Goal: Task Accomplishment & Management: Manage account settings

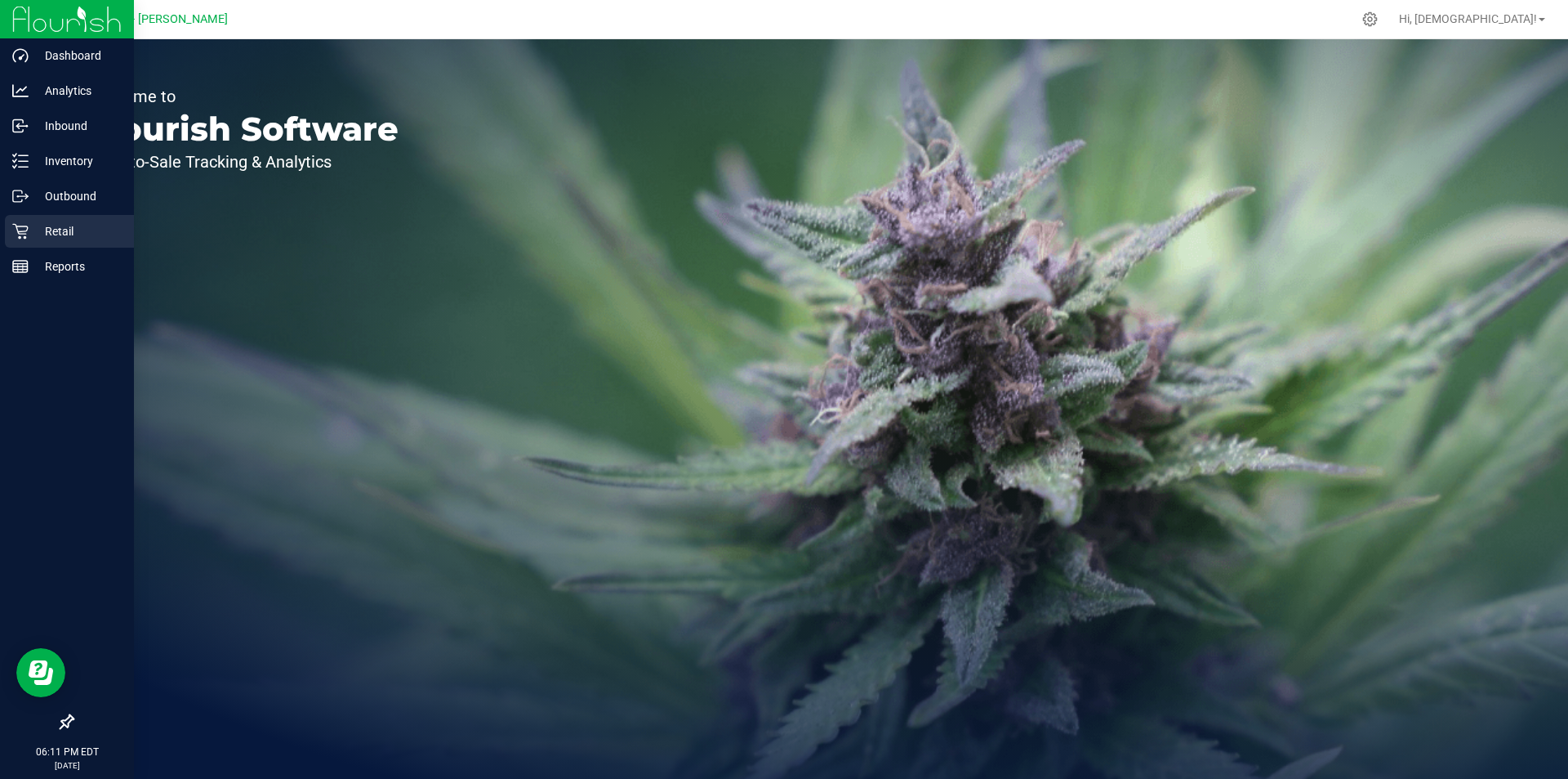
click at [57, 234] on p "Retail" at bounding box center [77, 232] width 98 height 20
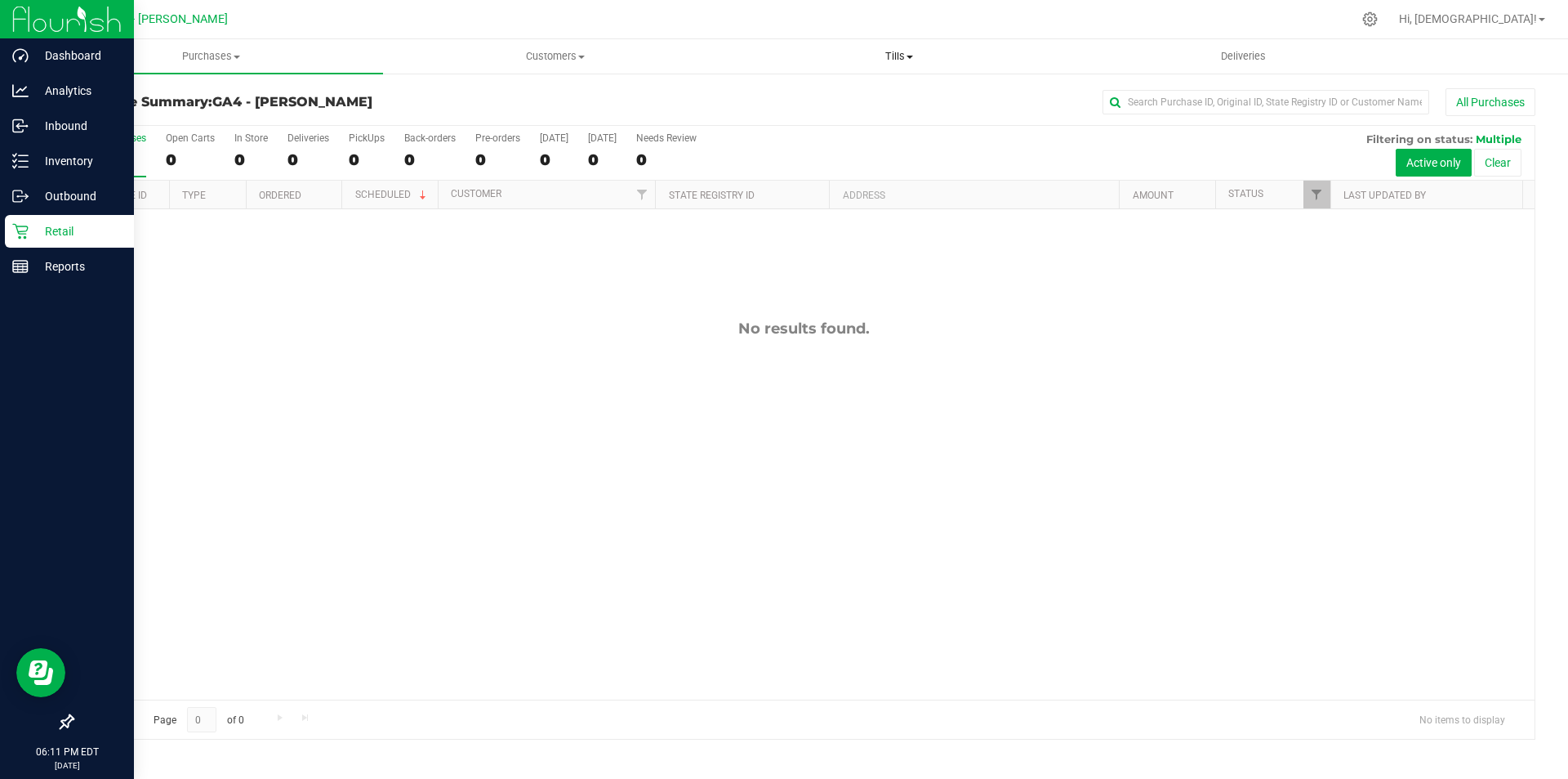
click at [904, 51] on span "Tills" at bounding box center [899, 57] width 343 height 14
click at [867, 102] on li "Manage tills" at bounding box center [899, 99] width 344 height 20
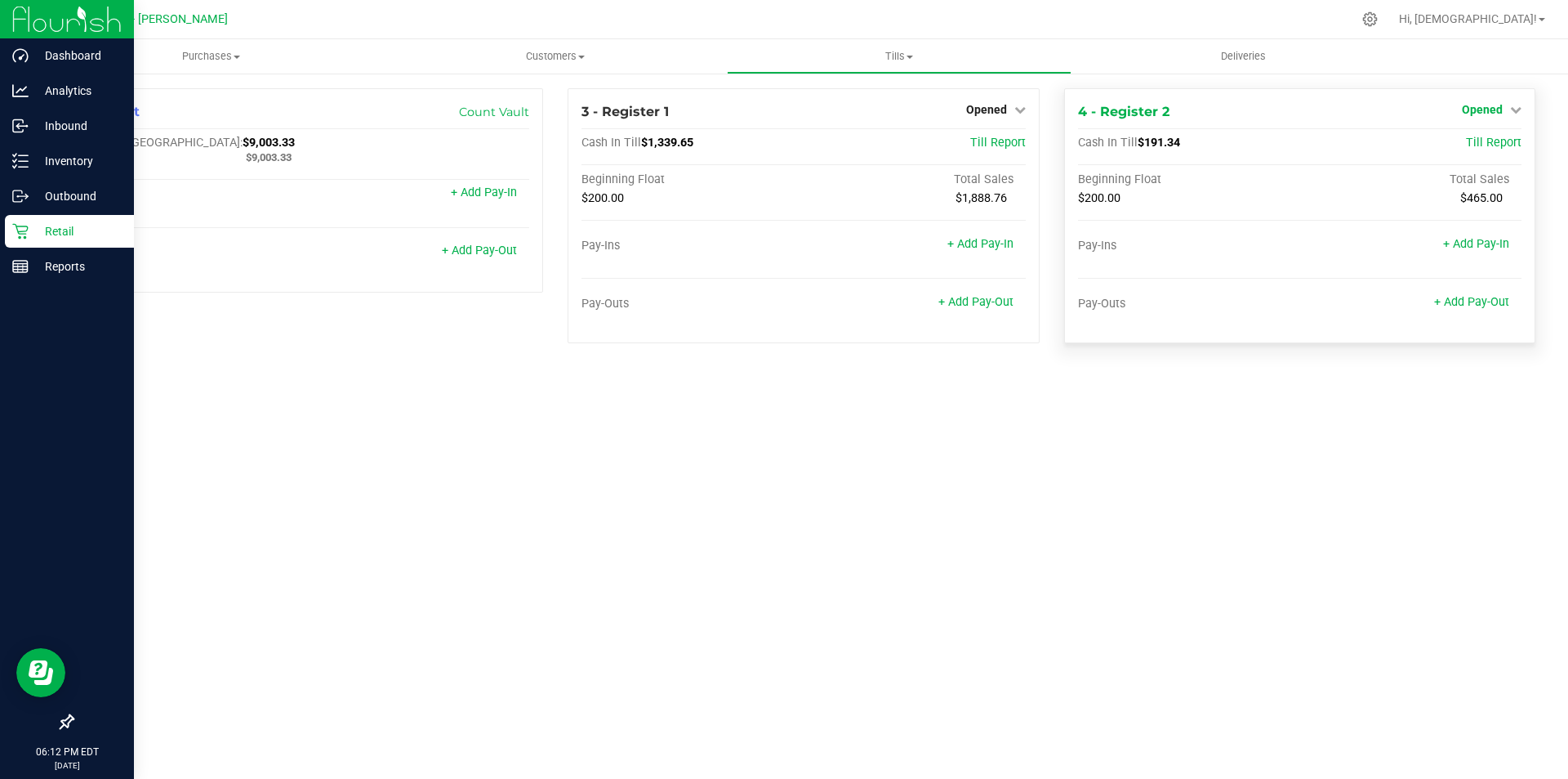
click at [1465, 114] on span "Opened" at bounding box center [1483, 109] width 41 height 13
click at [1459, 143] on div "Close Till" at bounding box center [1484, 144] width 121 height 21
click at [1496, 144] on link "Close Till" at bounding box center [1484, 144] width 44 height 13
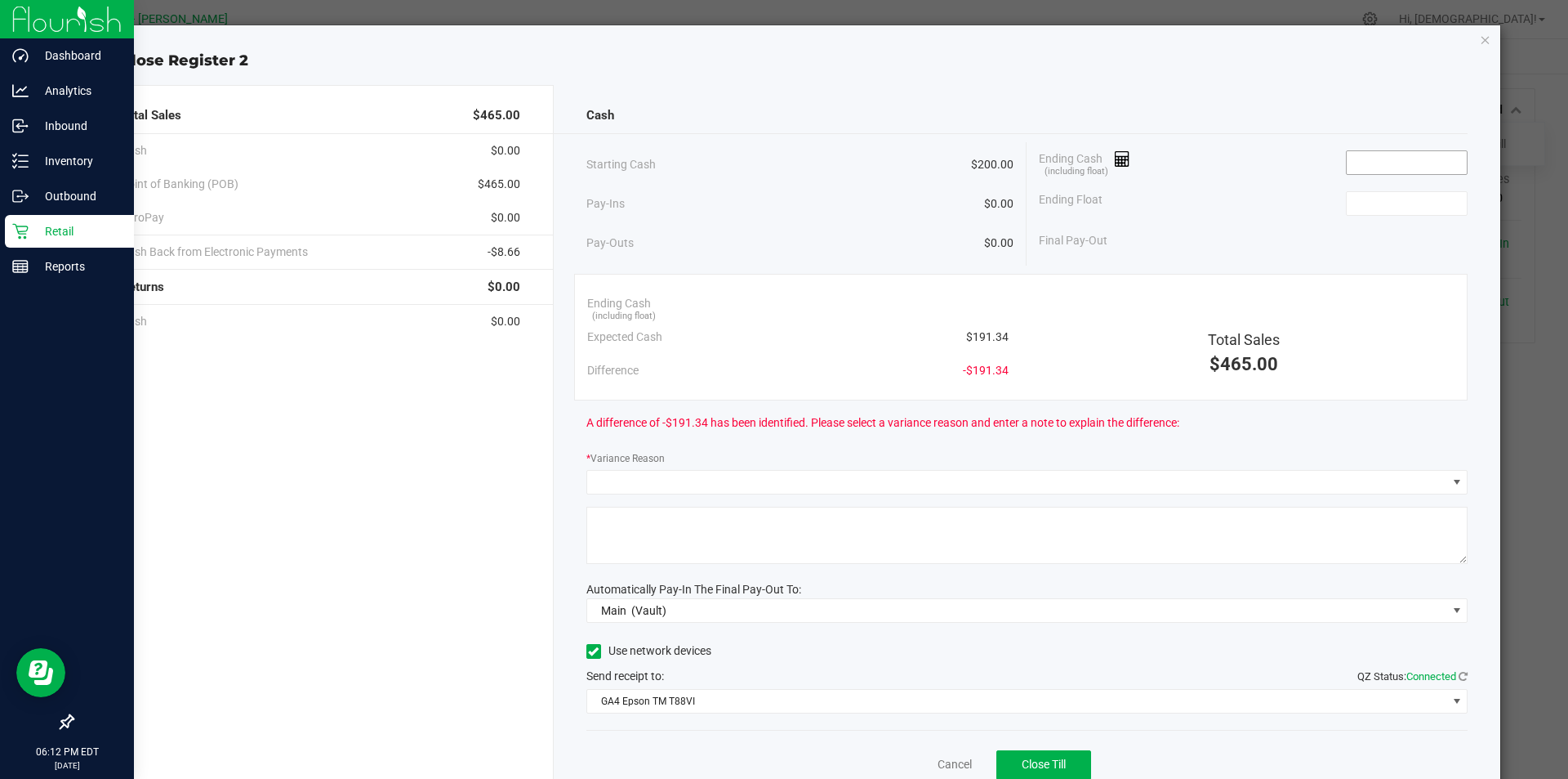
click at [1381, 162] on input at bounding box center [1407, 162] width 120 height 22
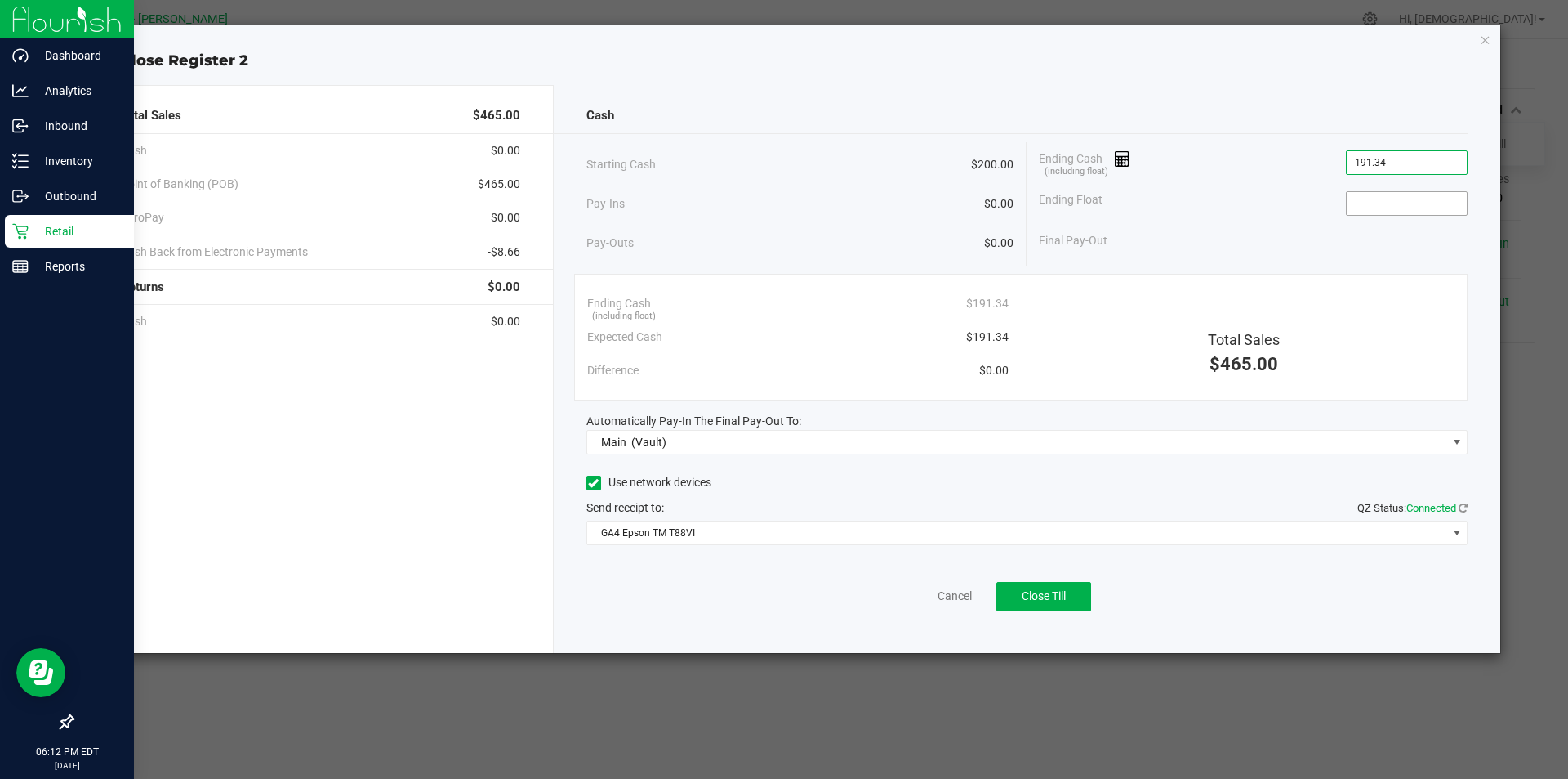
type input "$191.34"
click at [1372, 197] on input at bounding box center [1407, 203] width 120 height 22
type input "$200.00"
click at [1294, 216] on div "Ending Float $200.00" at bounding box center [1253, 204] width 429 height 41
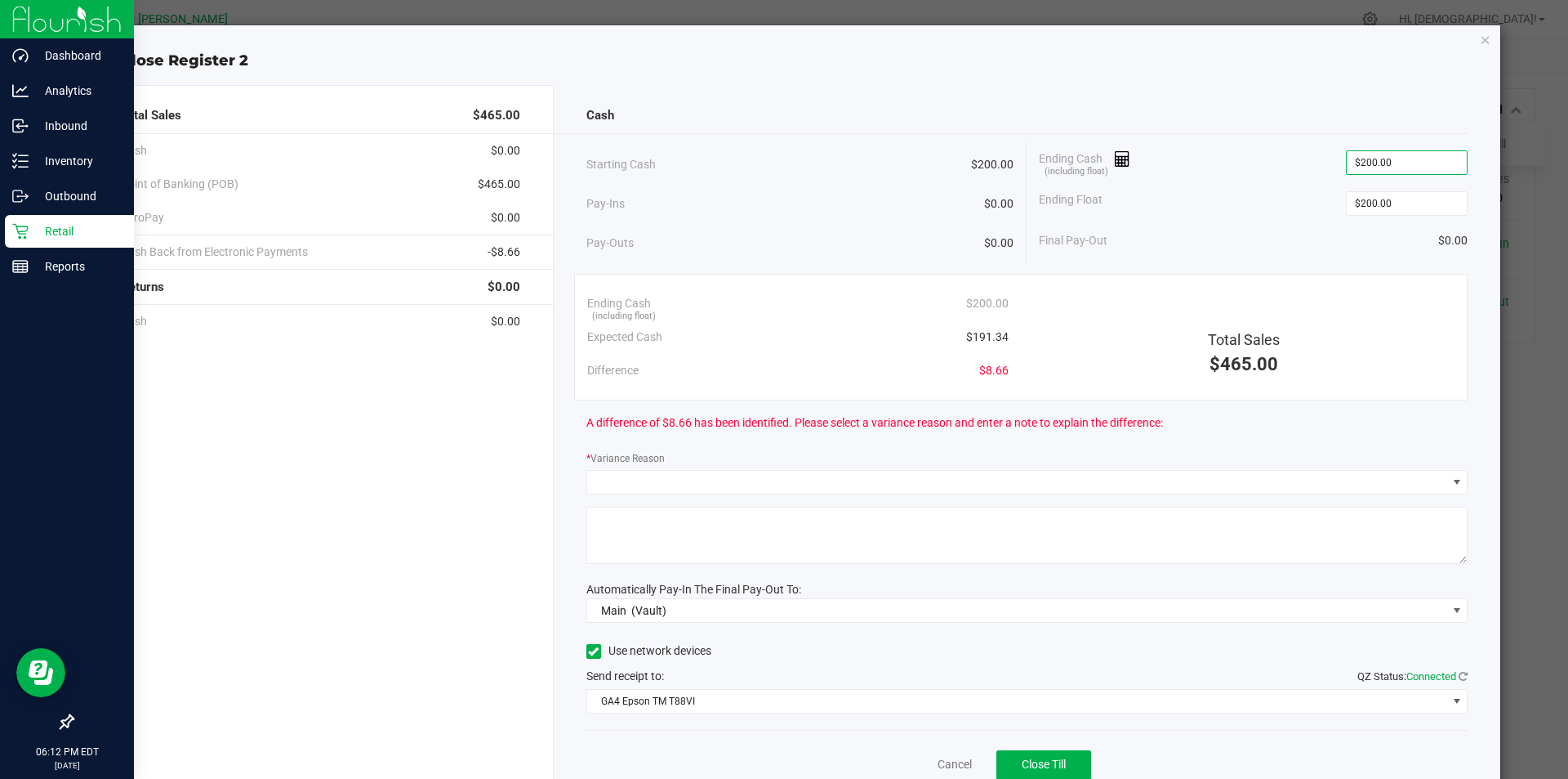
click at [1242, 167] on div "Ending Cash (including float) $200.00" at bounding box center [1253, 162] width 429 height 41
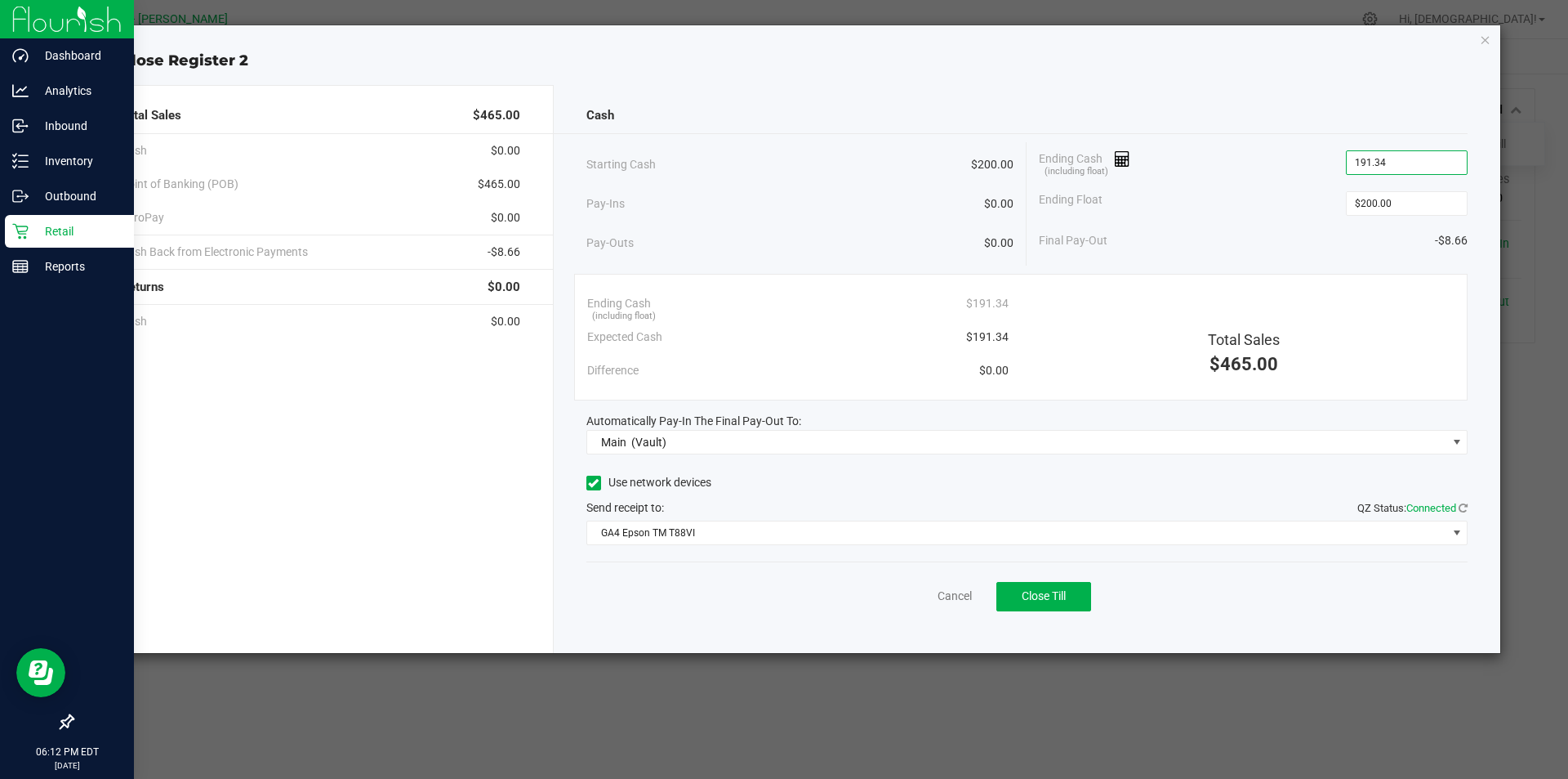
type input "$191.34"
click at [1206, 188] on div "Ending Float $200.00" at bounding box center [1253, 204] width 429 height 41
click at [961, 600] on link "Cancel" at bounding box center [954, 596] width 34 height 17
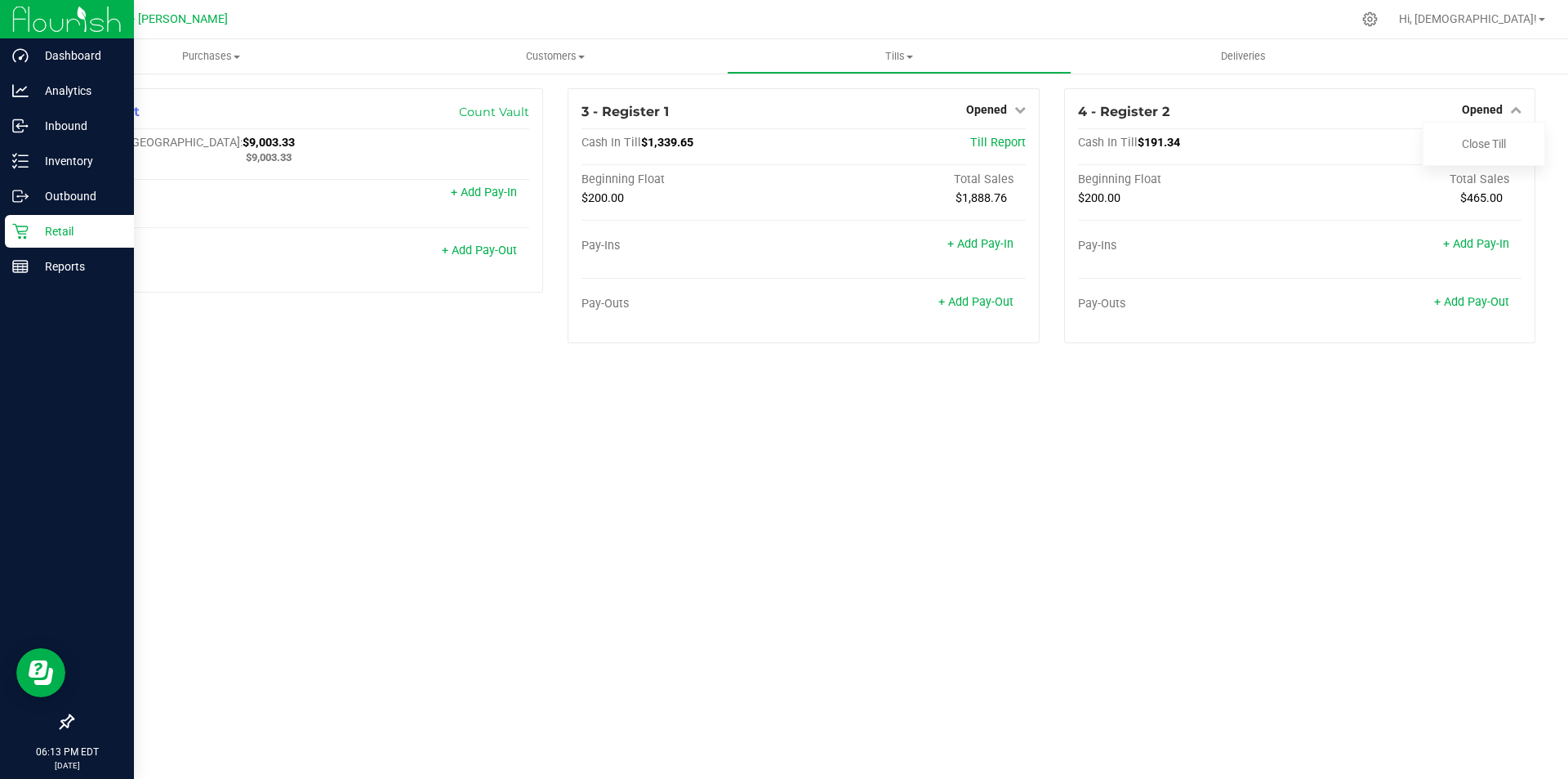
click at [1230, 429] on div "Purchases Summary of purchases Fulfillment All purchases Customers All customer…" at bounding box center [804, 409] width 1529 height 740
click at [1211, 232] on div at bounding box center [1300, 232] width 443 height 12
click at [503, 197] on link "+ Add Pay-In" at bounding box center [484, 192] width 66 height 13
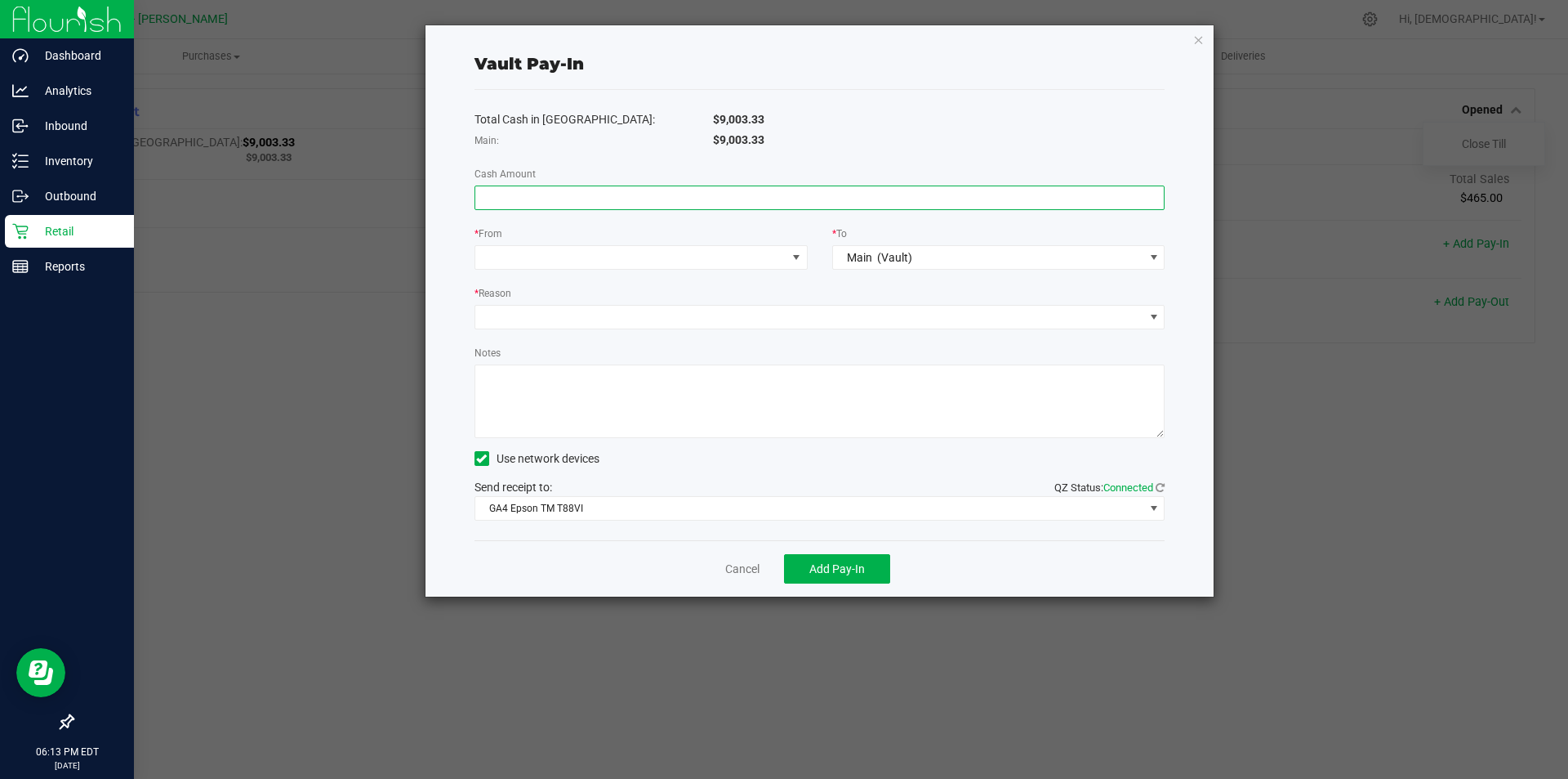
click at [527, 192] on input at bounding box center [820, 197] width 690 height 22
type input "$8.66"
click at [540, 259] on span at bounding box center [631, 257] width 311 height 22
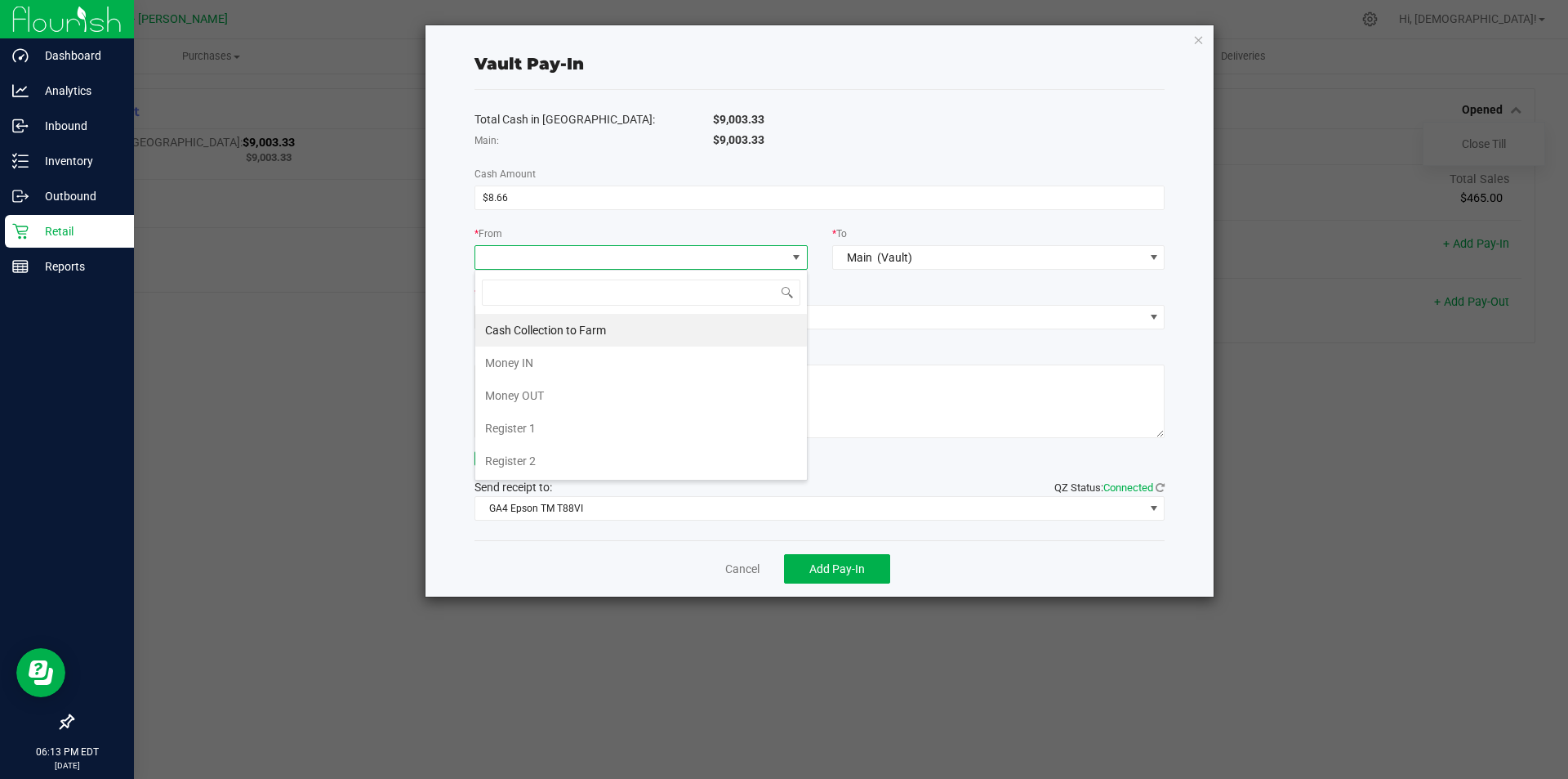
scroll to position [24, 334]
click at [544, 424] on li "Register 1" at bounding box center [641, 428] width 332 height 32
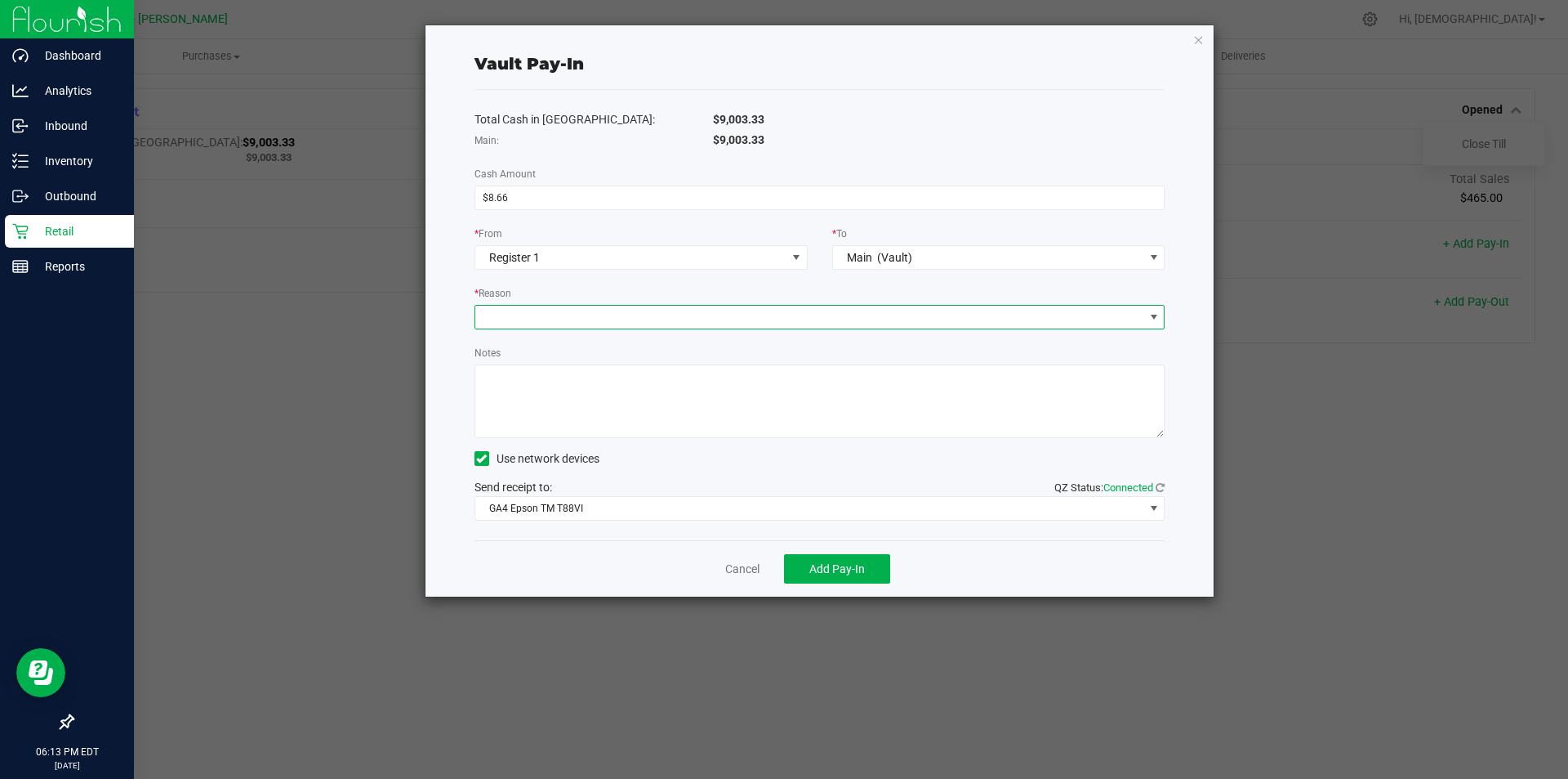
click at [542, 316] on span at bounding box center [810, 317] width 669 height 22
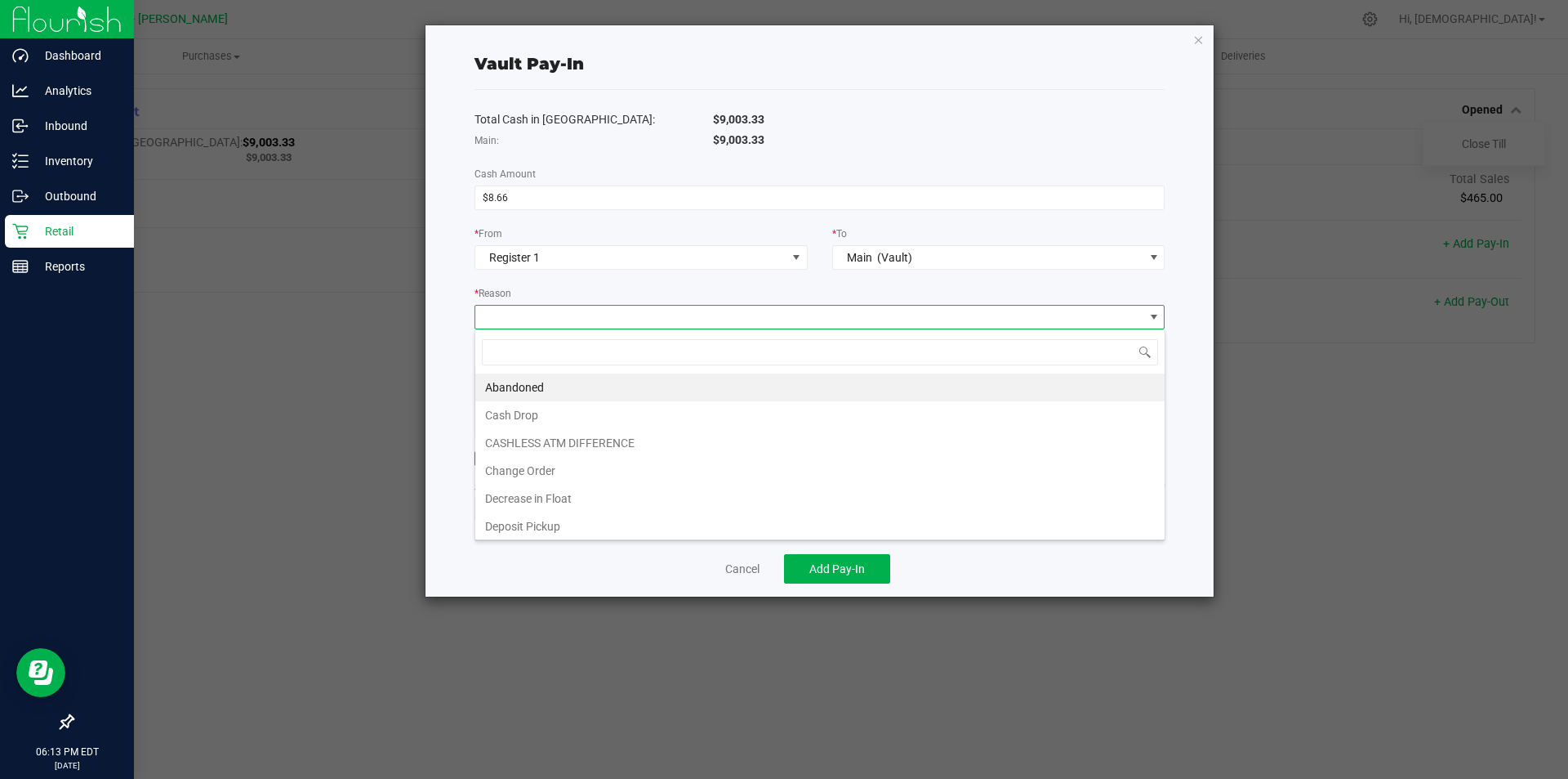
scroll to position [24, 691]
click at [559, 443] on li "CASHLESS ATM DIFFERENCE" at bounding box center [820, 442] width 690 height 28
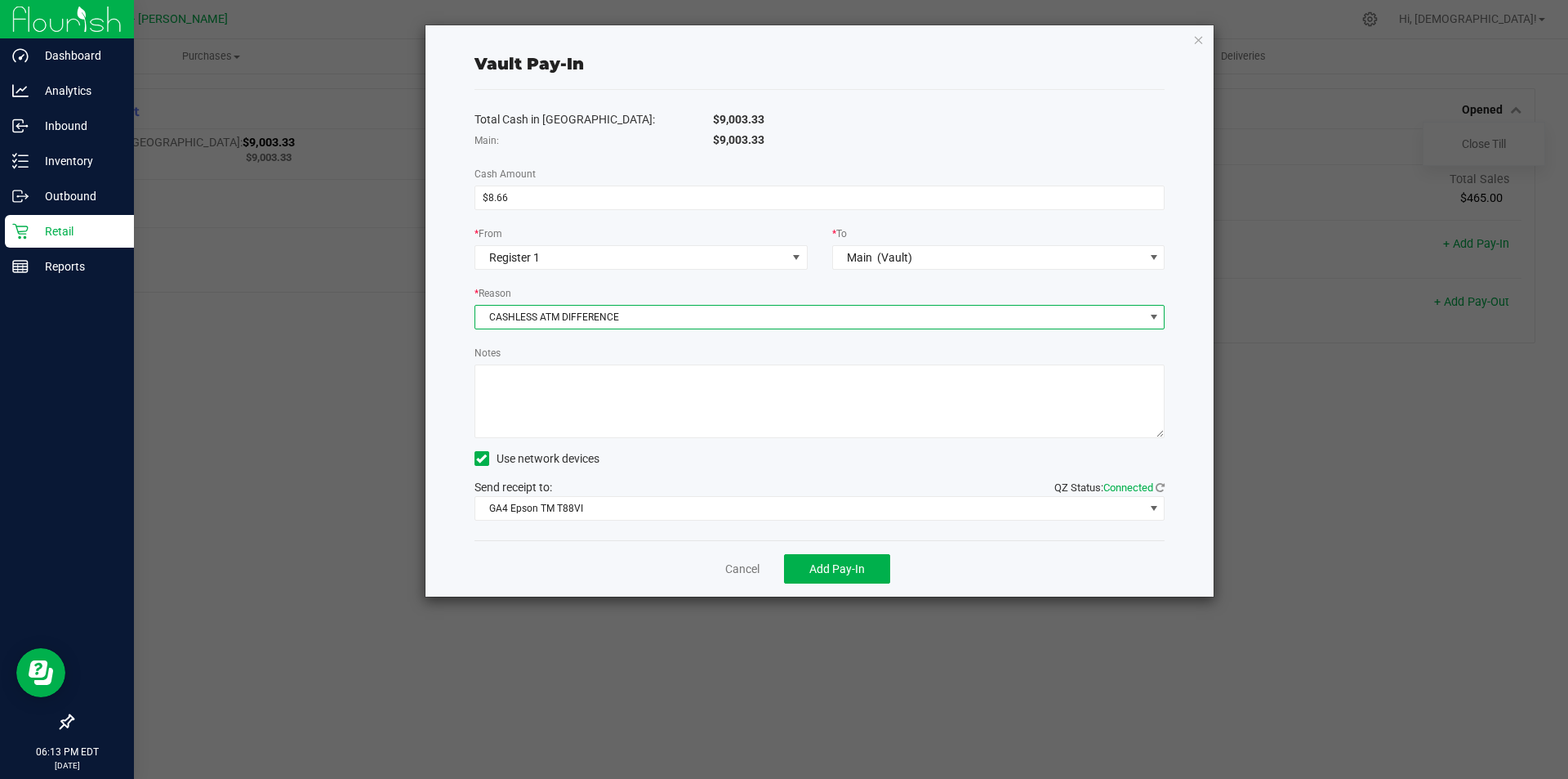
click at [482, 459] on icon at bounding box center [482, 459] width 11 height 0
click at [0, 0] on input "Use network devices" at bounding box center [0, 0] width 0 height 0
click at [535, 511] on span "[object Object]" at bounding box center [810, 508] width 669 height 22
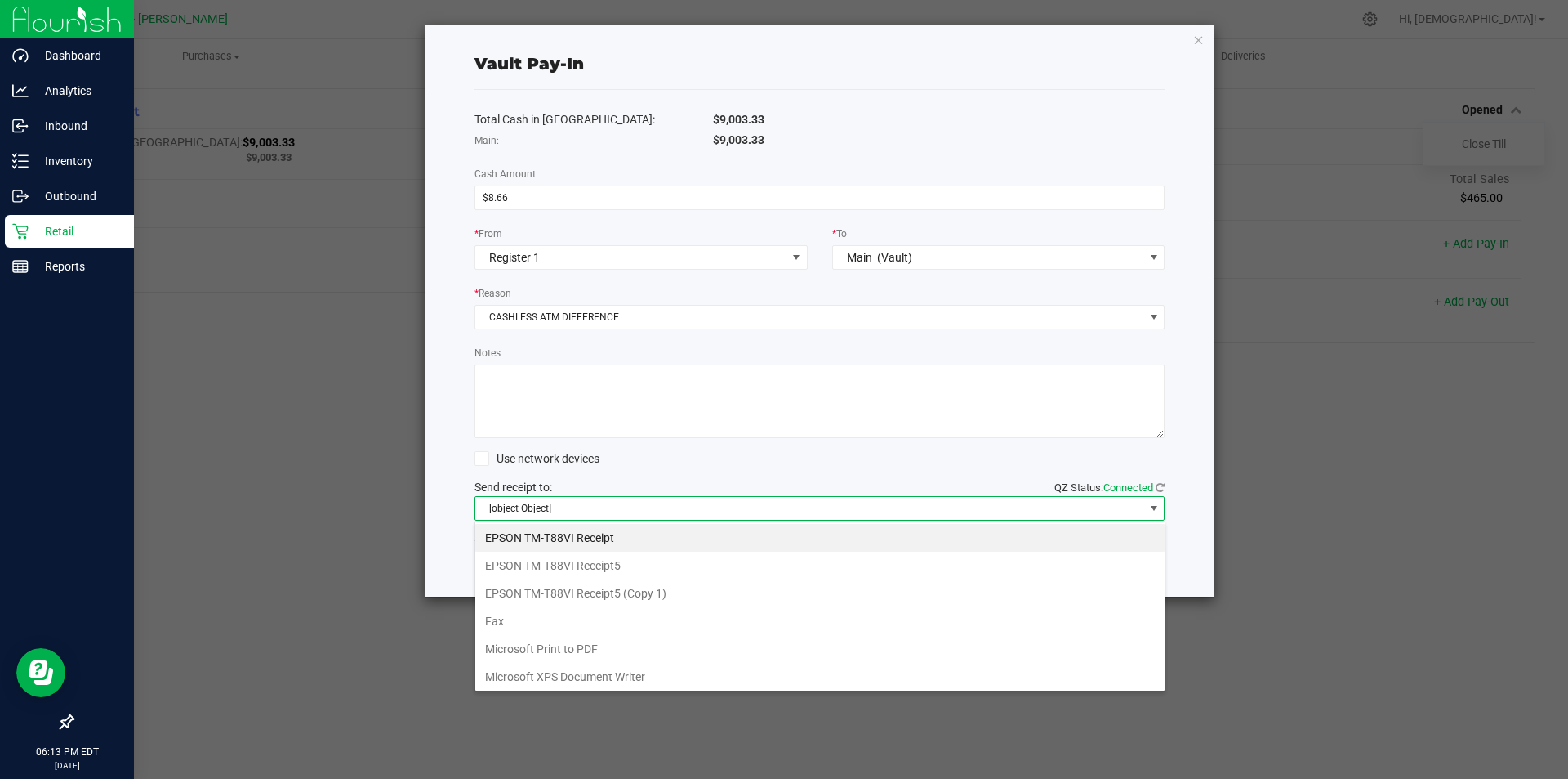
click at [553, 566] on Receipt5 "EPSON TM-T88VI Receipt5" at bounding box center [820, 565] width 690 height 28
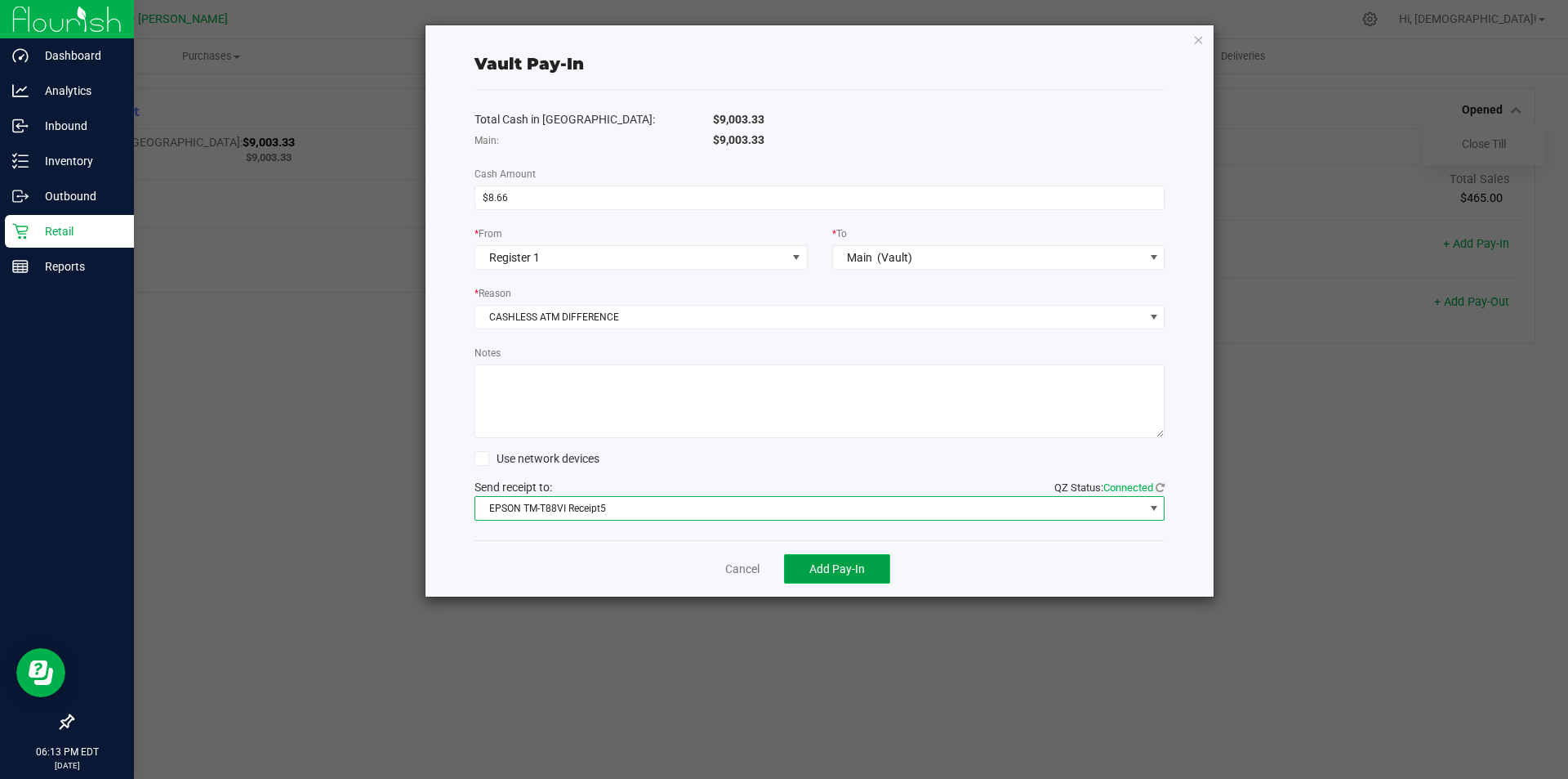
click at [841, 568] on span "Add Pay-In" at bounding box center [837, 569] width 56 height 13
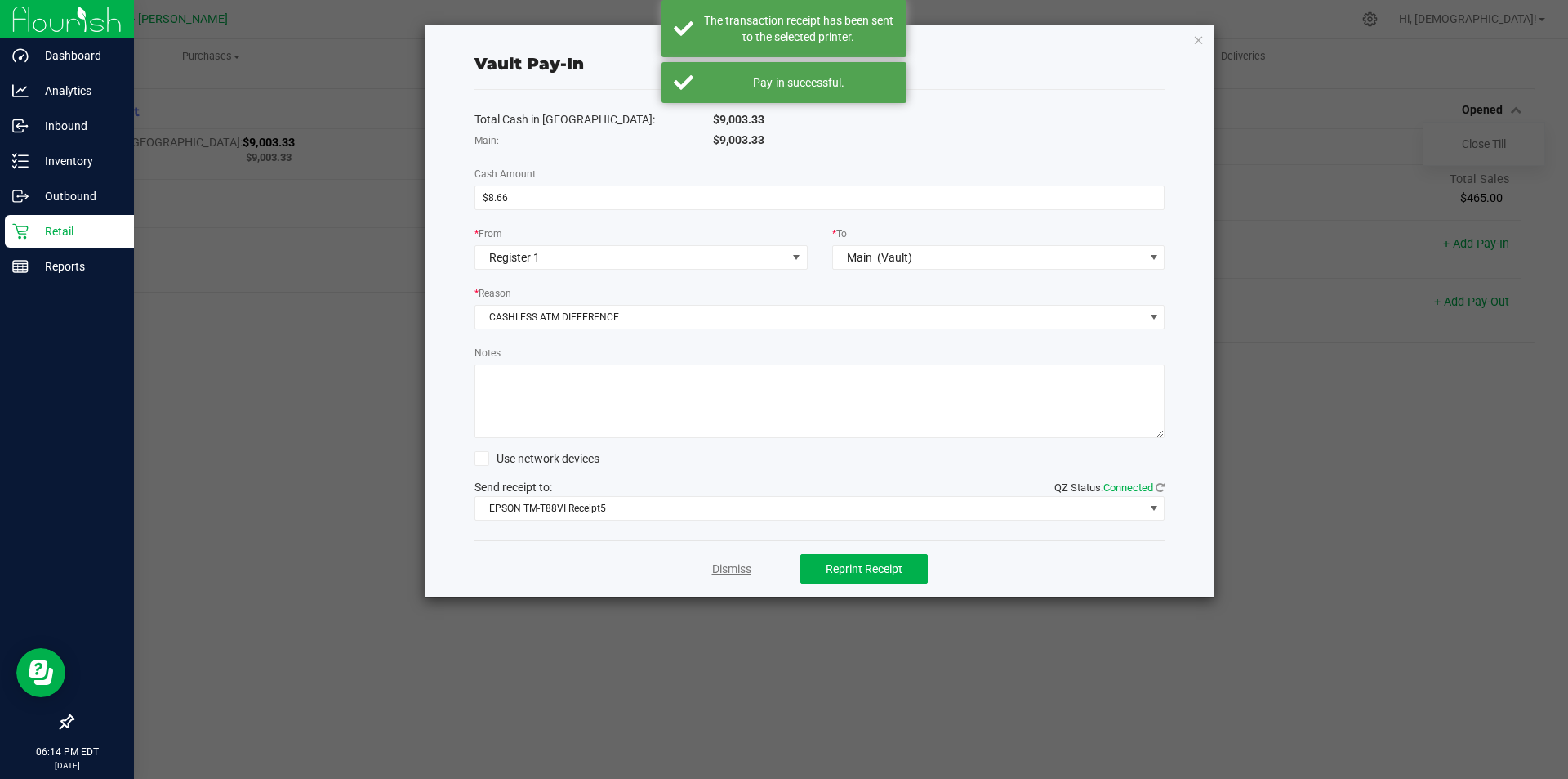
click at [740, 565] on link "Dismiss" at bounding box center [732, 569] width 39 height 17
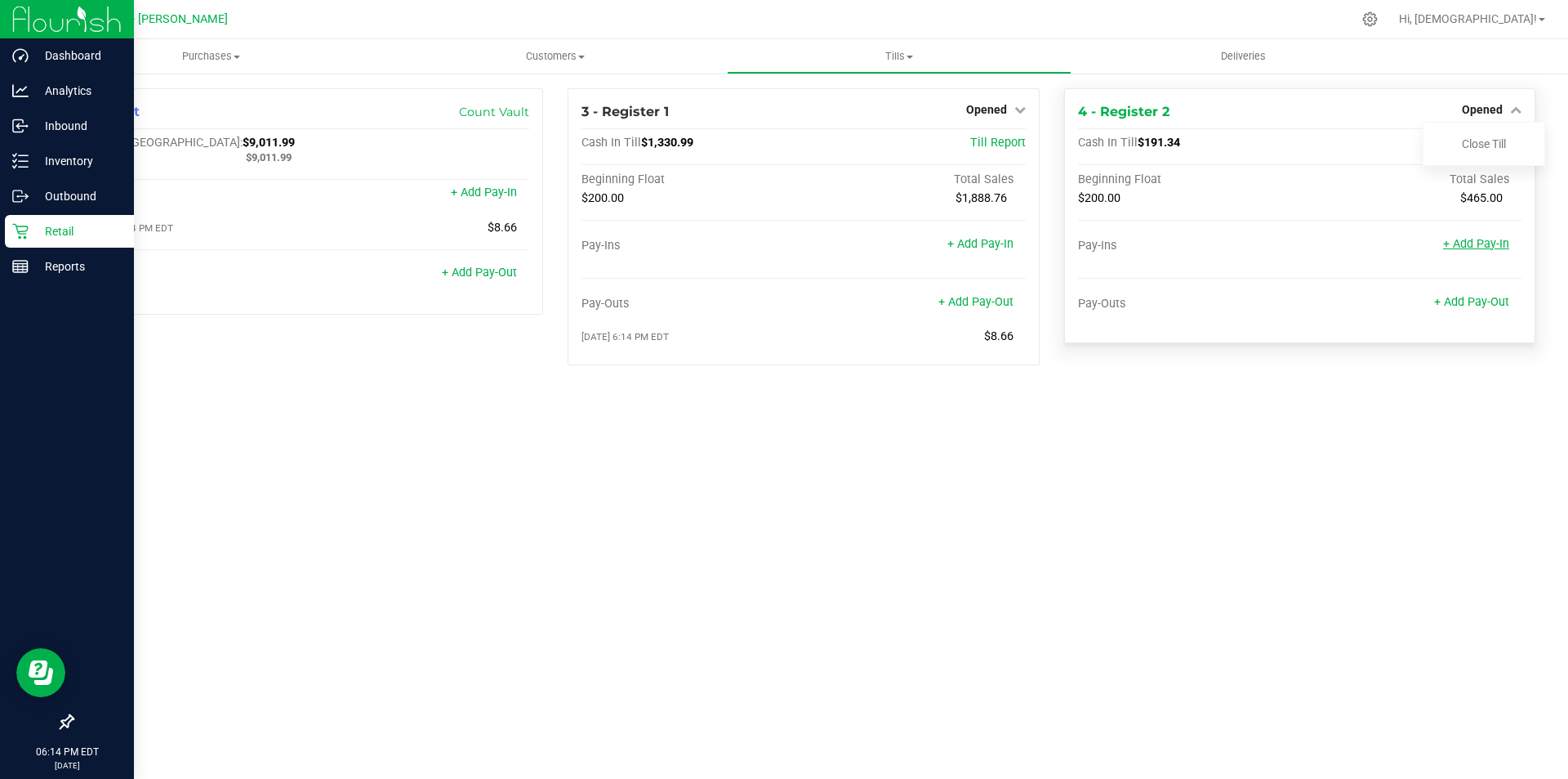
click at [1479, 242] on link "+ Add Pay-In" at bounding box center [1477, 243] width 66 height 13
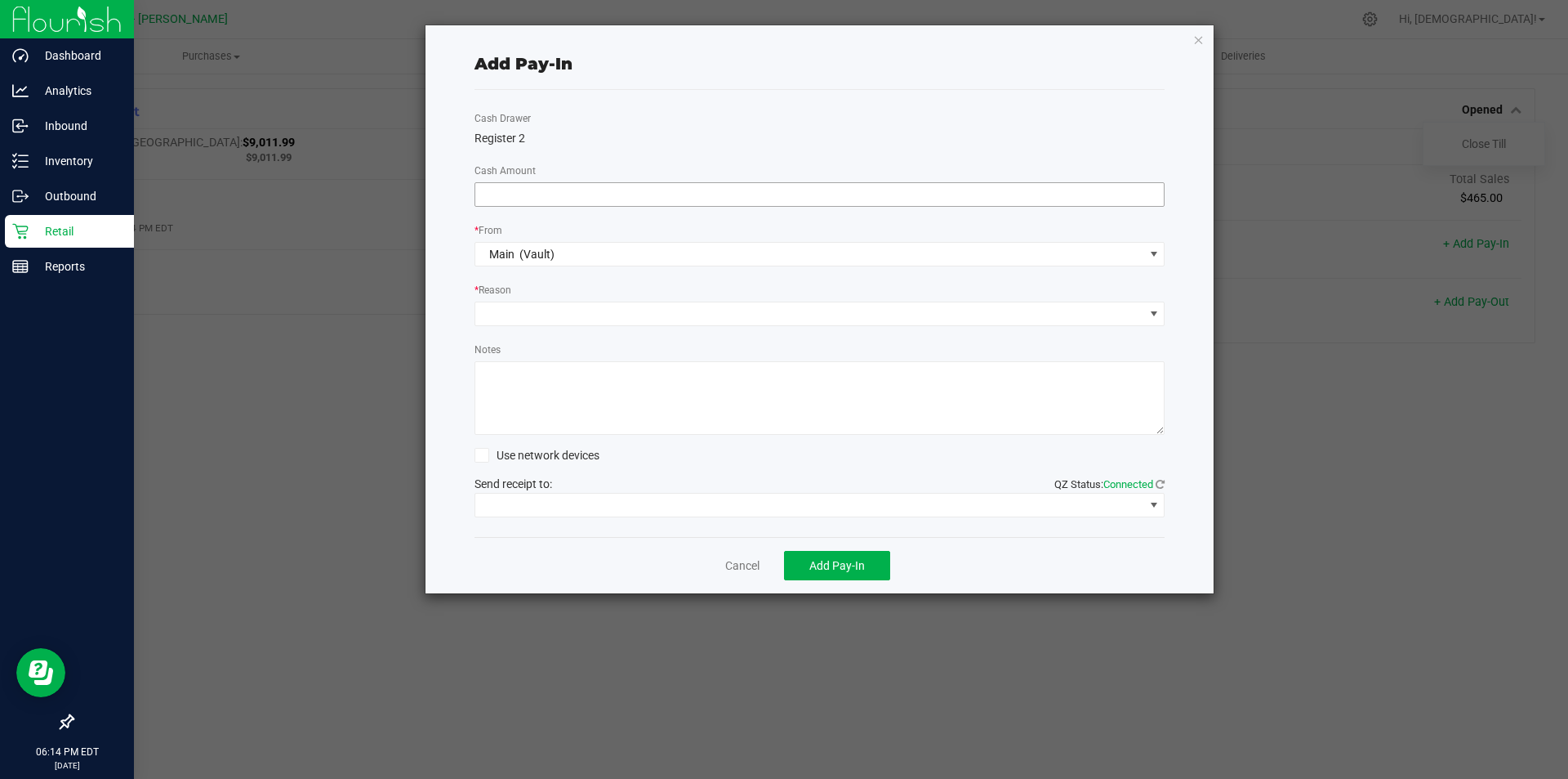
click at [643, 197] on input at bounding box center [820, 194] width 690 height 22
type input "$8.66"
click at [605, 315] on span at bounding box center [810, 313] width 669 height 22
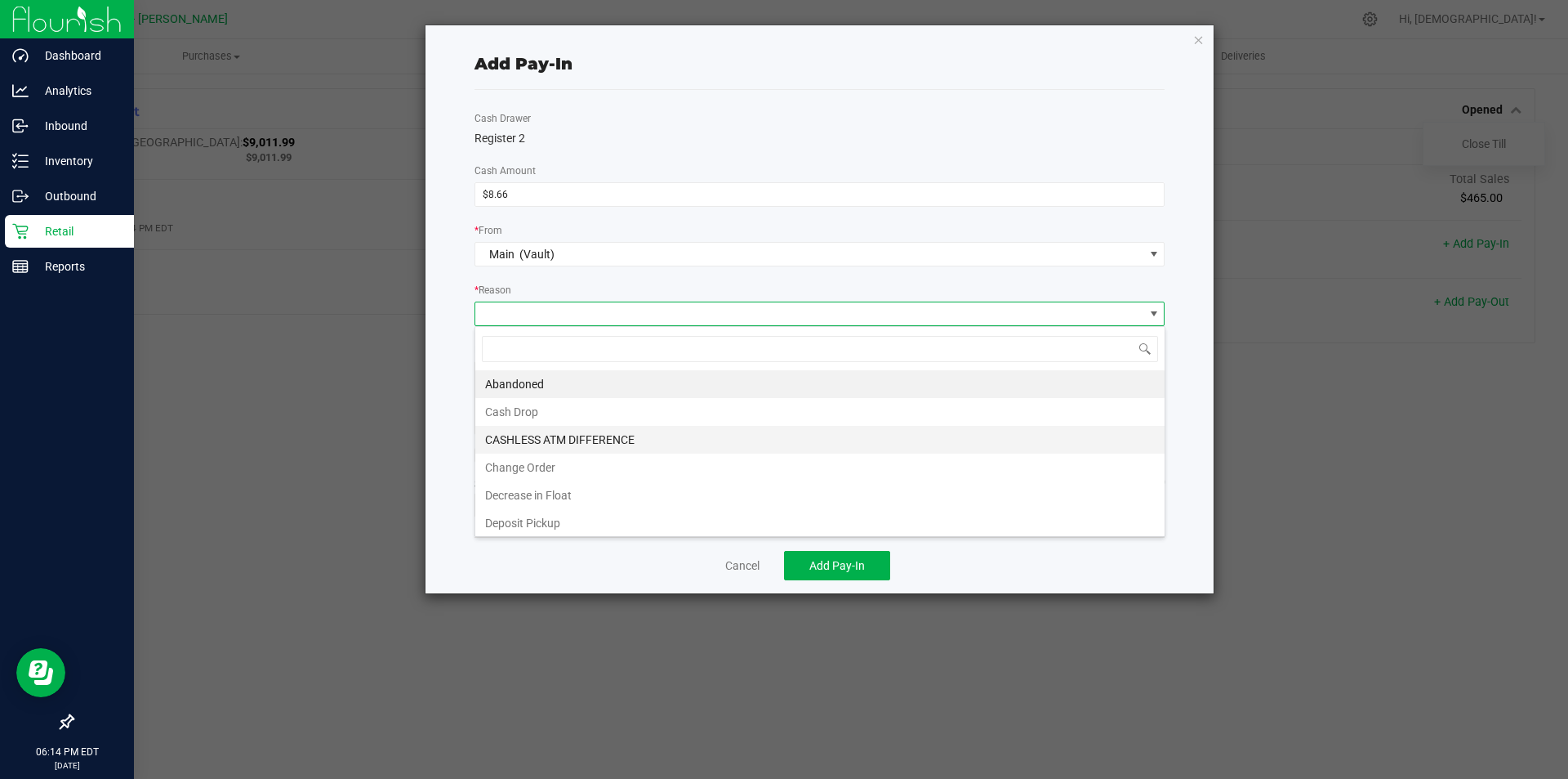
click at [549, 438] on li "CASHLESS ATM DIFFERENCE" at bounding box center [820, 439] width 690 height 28
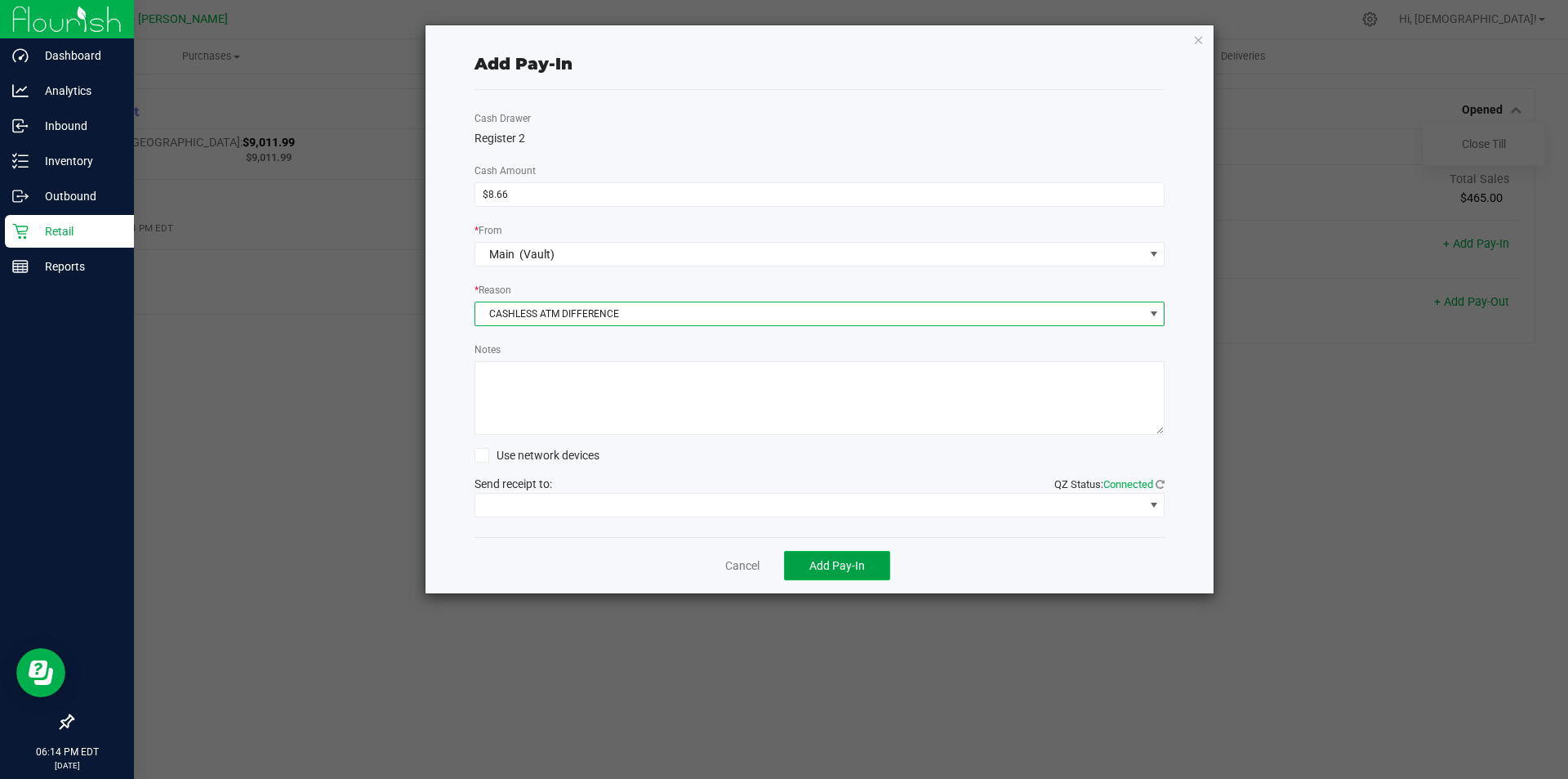
click at [825, 568] on span "Add Pay-In" at bounding box center [837, 565] width 56 height 13
click at [488, 454] on span at bounding box center [482, 455] width 14 height 14
click at [0, 0] on input "Use network devices" at bounding box center [0, 0] width 0 height 0
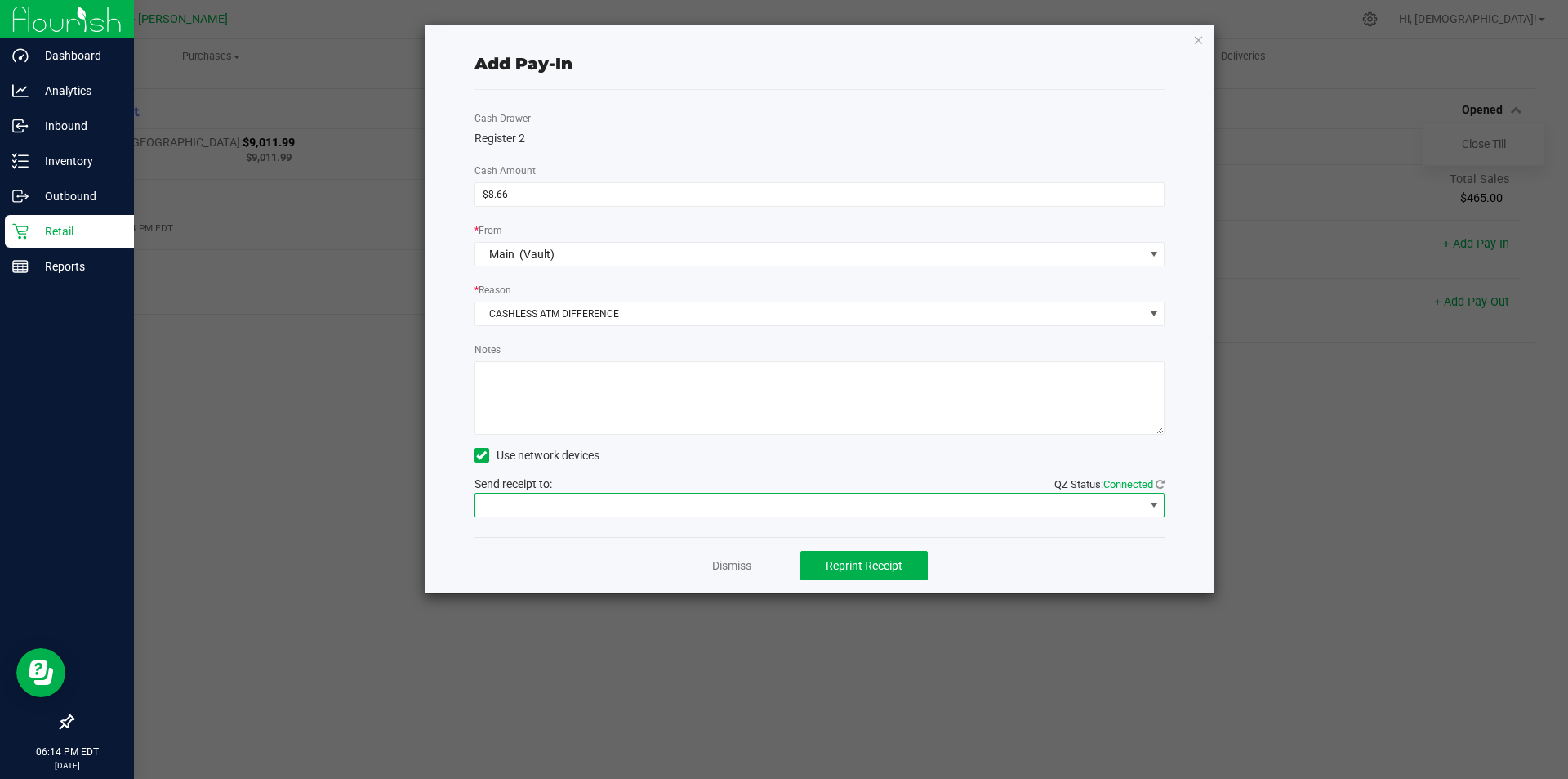
click at [516, 509] on span at bounding box center [810, 504] width 669 height 22
click at [562, 577] on div "Dismiss Reprint Receipt" at bounding box center [820, 565] width 691 height 57
click at [483, 455] on icon at bounding box center [482, 455] width 11 height 0
click at [0, 0] on input "Use network devices" at bounding box center [0, 0] width 0 height 0
click at [518, 513] on span at bounding box center [810, 504] width 669 height 22
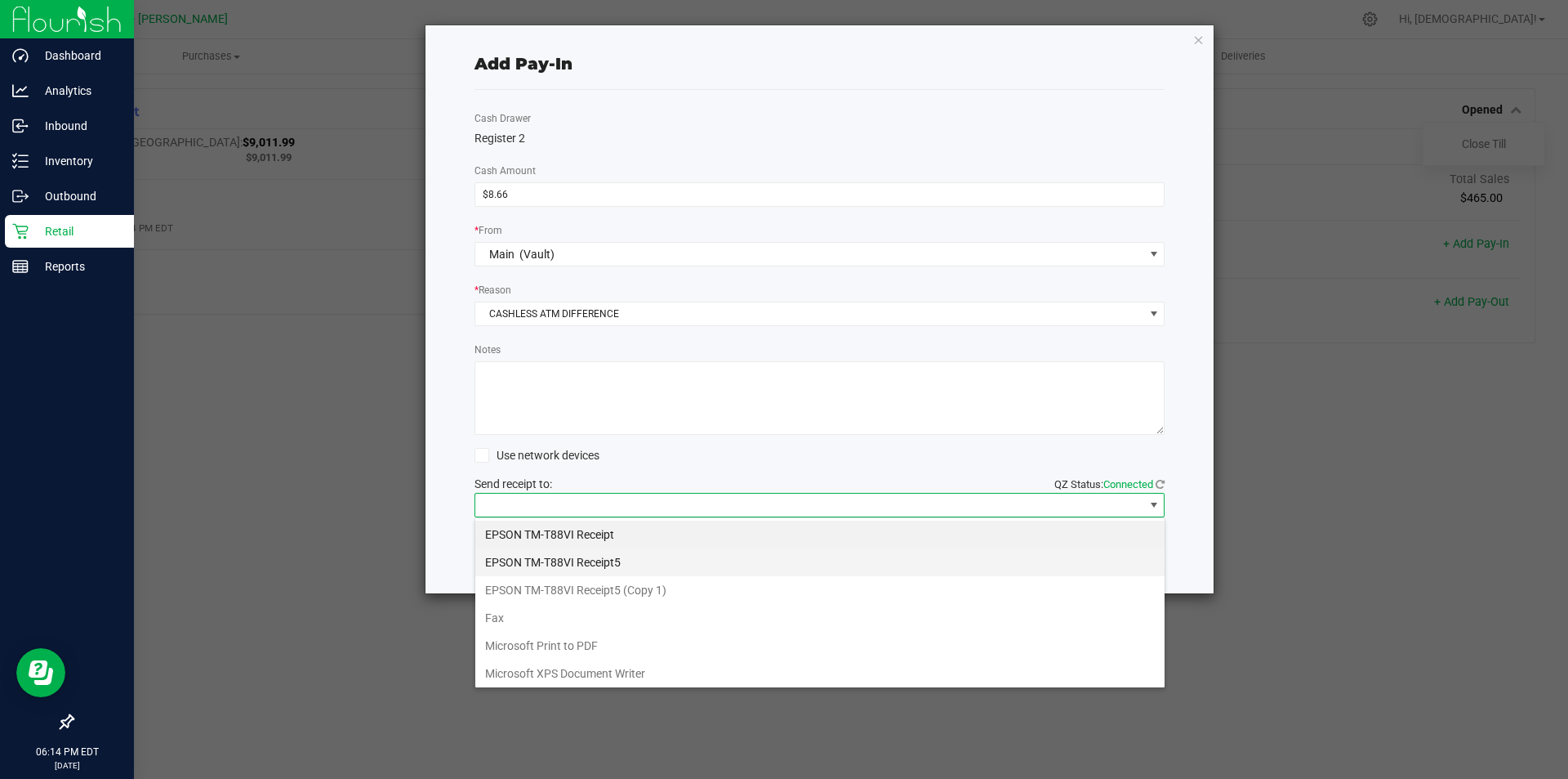
click at [557, 557] on Receipt5 "EPSON TM-T88VI Receipt5" at bounding box center [820, 562] width 690 height 28
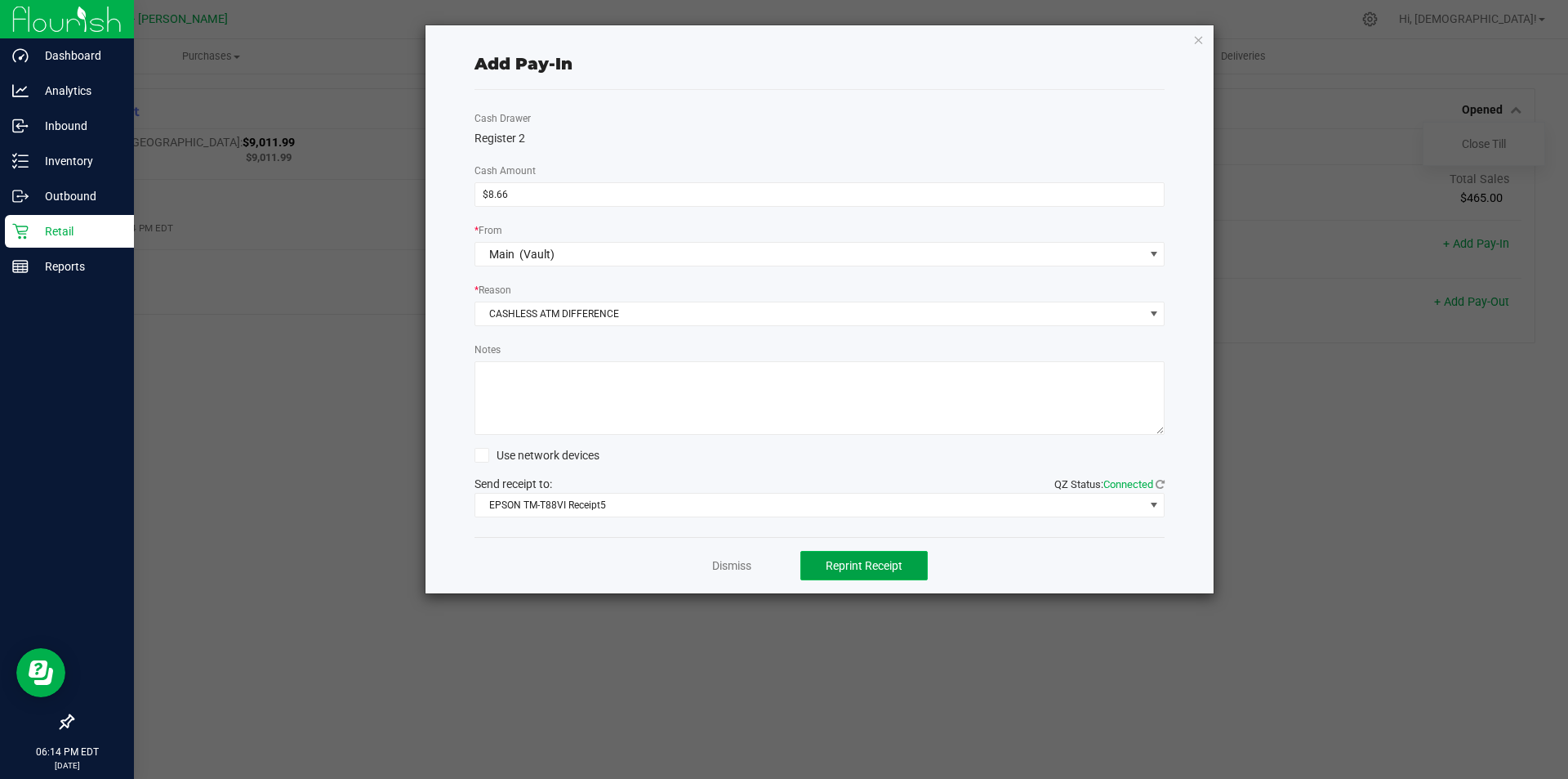
click at [853, 564] on span "Reprint Receipt" at bounding box center [865, 565] width 77 height 13
click at [734, 563] on link "Dismiss" at bounding box center [732, 565] width 39 height 17
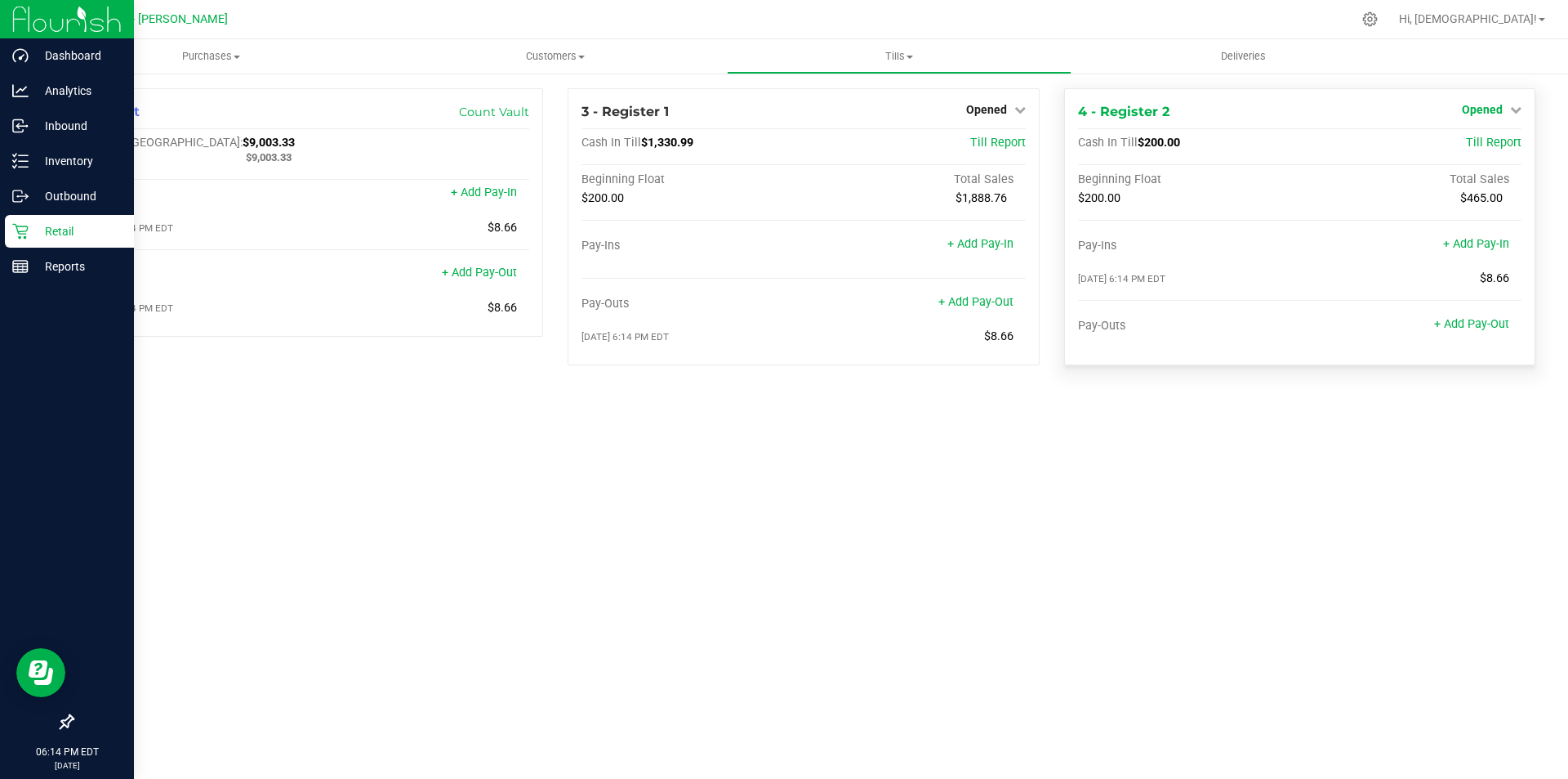
click at [1488, 111] on span "Opened" at bounding box center [1483, 109] width 41 height 13
click at [1474, 145] on link "Close Till" at bounding box center [1484, 144] width 44 height 13
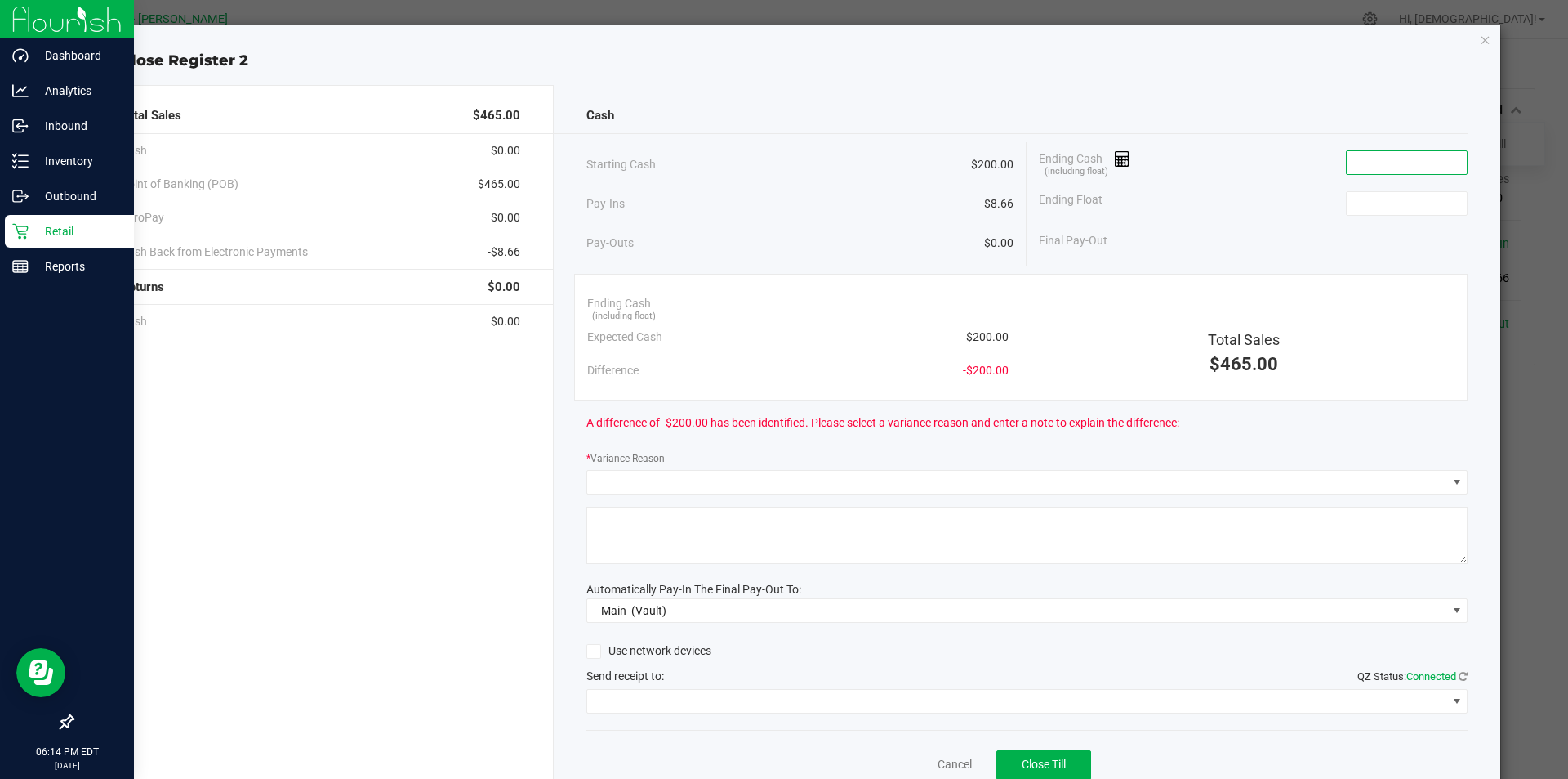
click at [1371, 167] on input at bounding box center [1407, 162] width 120 height 22
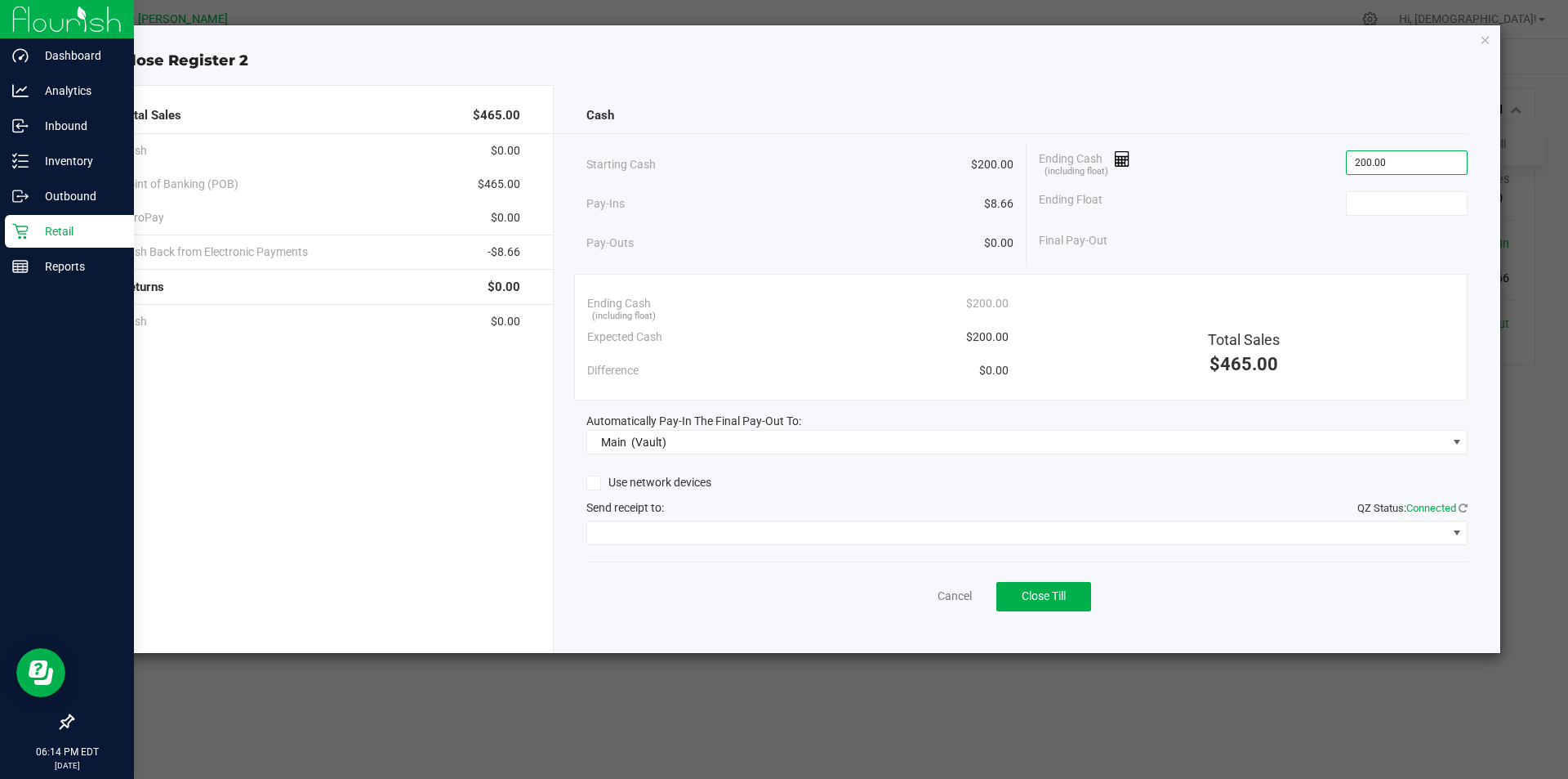
type input "$200.00"
click at [1370, 183] on div "Ending Float" at bounding box center [1253, 204] width 429 height 41
click at [1371, 202] on input at bounding box center [1407, 203] width 120 height 22
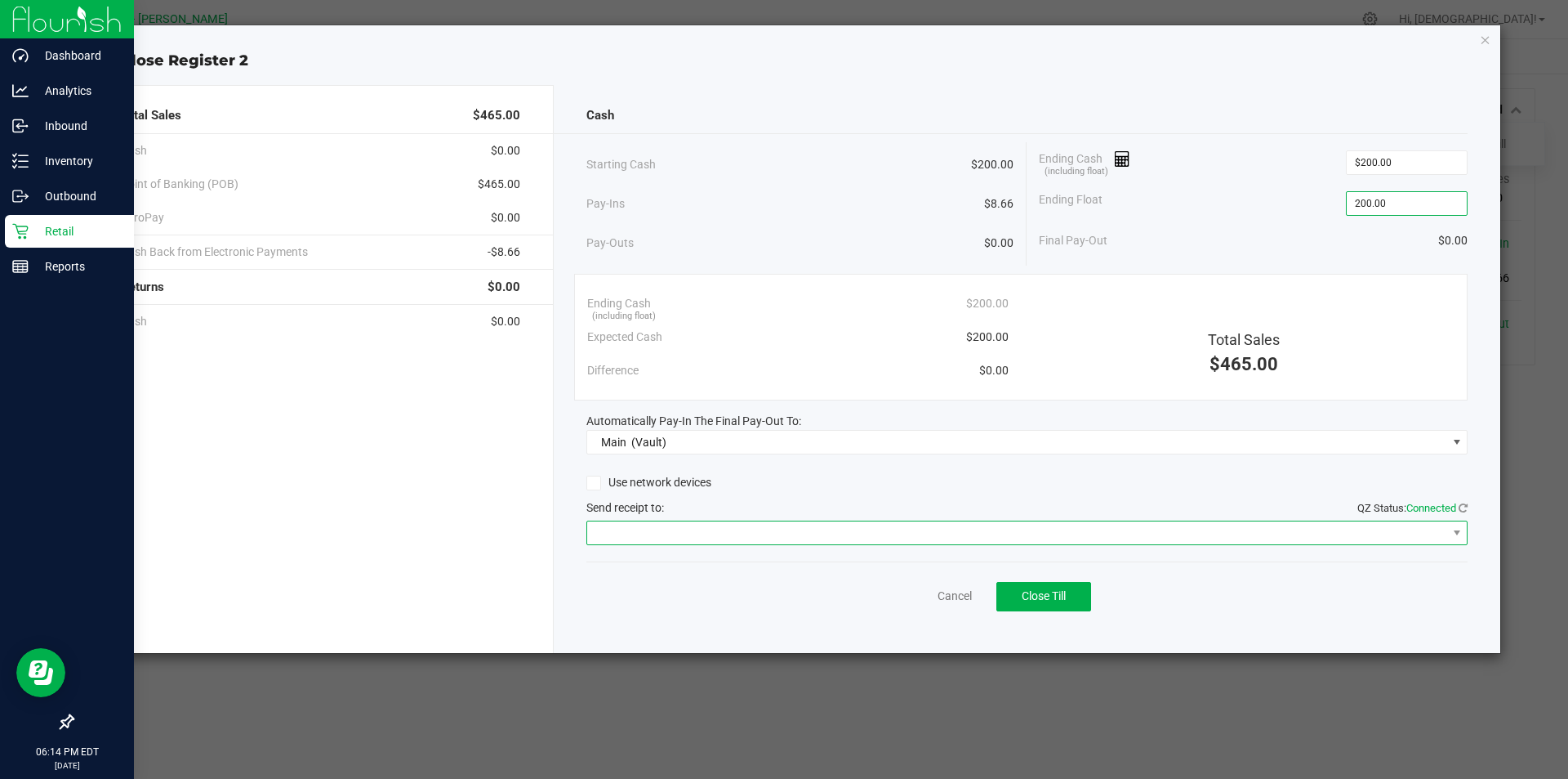
type input "$200.00"
click at [644, 542] on span at bounding box center [1017, 532] width 860 height 22
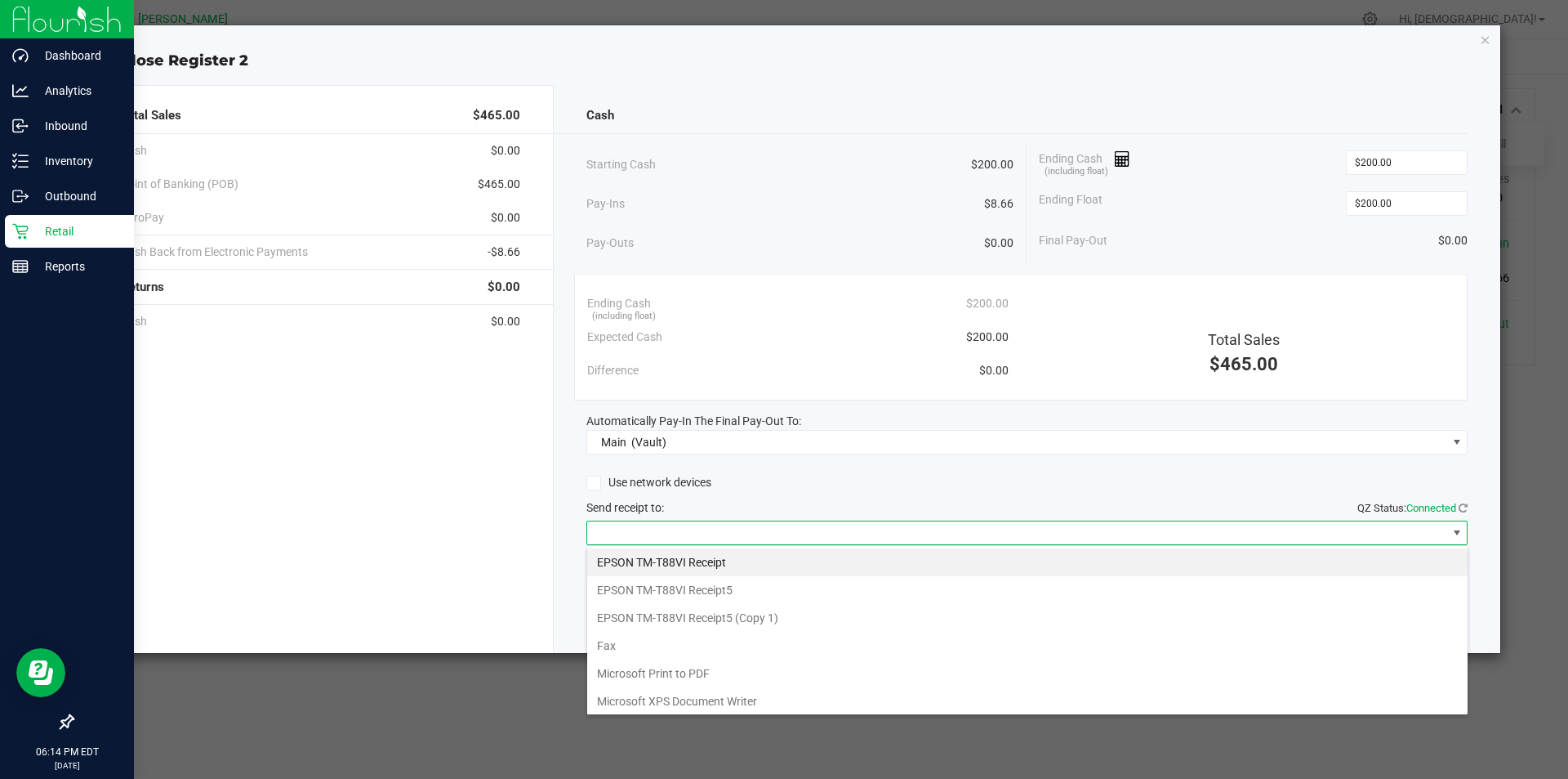
scroll to position [24, 882]
click at [671, 587] on Receipt5 "EPSON TM-T88VI Receipt5" at bounding box center [1028, 590] width 881 height 28
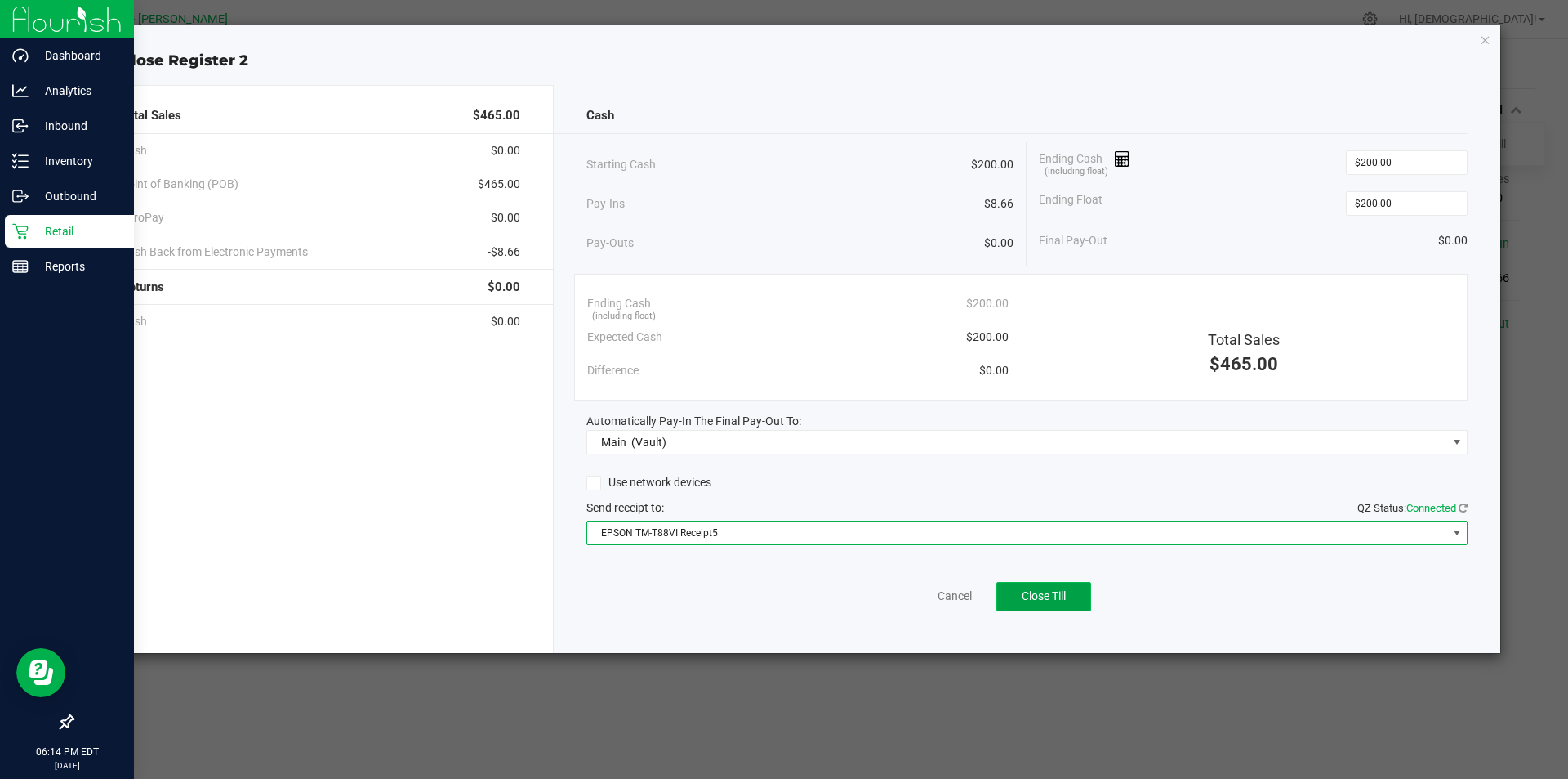
click at [1059, 600] on span "Close Till" at bounding box center [1043, 596] width 44 height 13
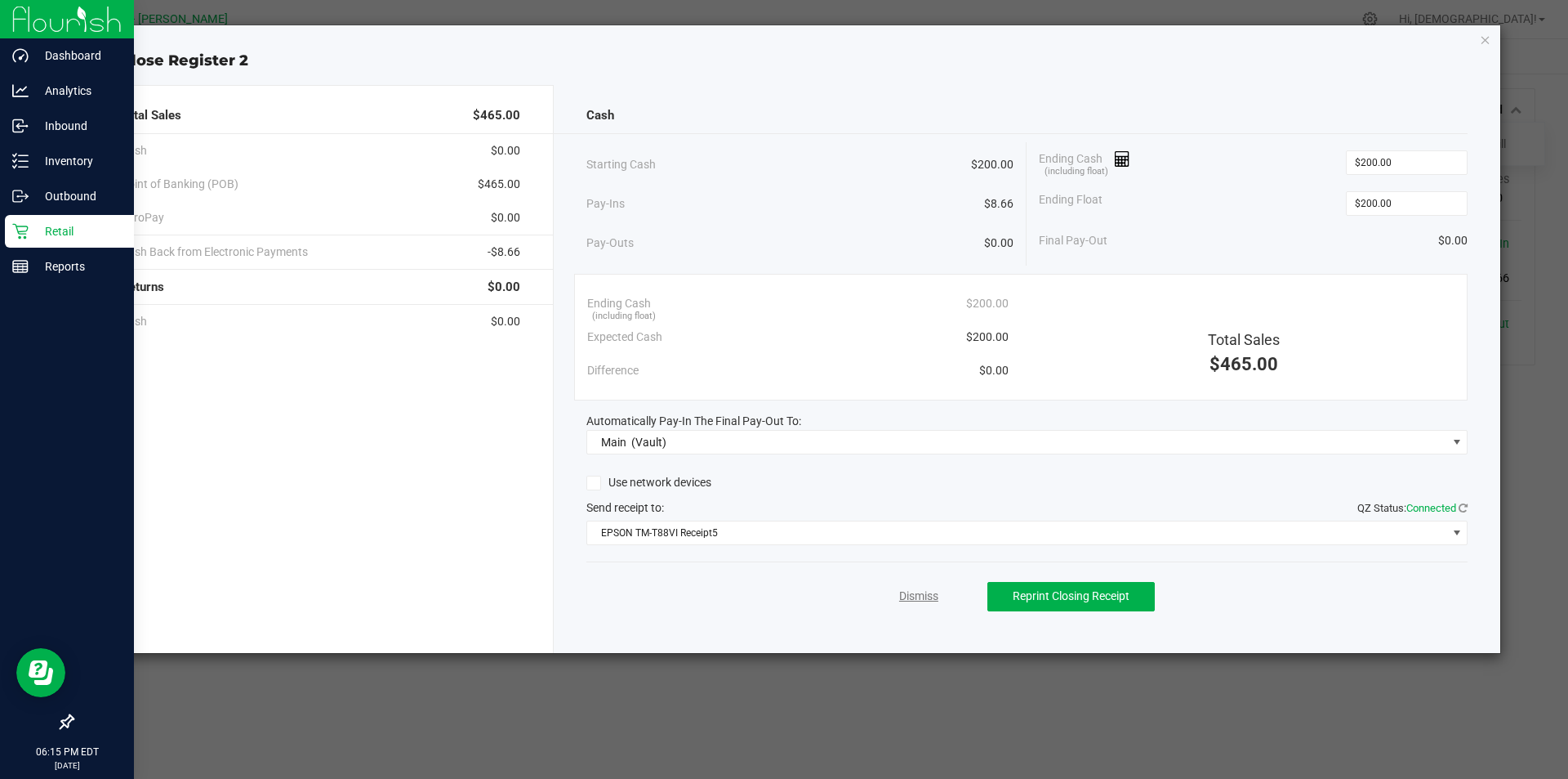
click at [926, 595] on link "Dismiss" at bounding box center [919, 596] width 39 height 17
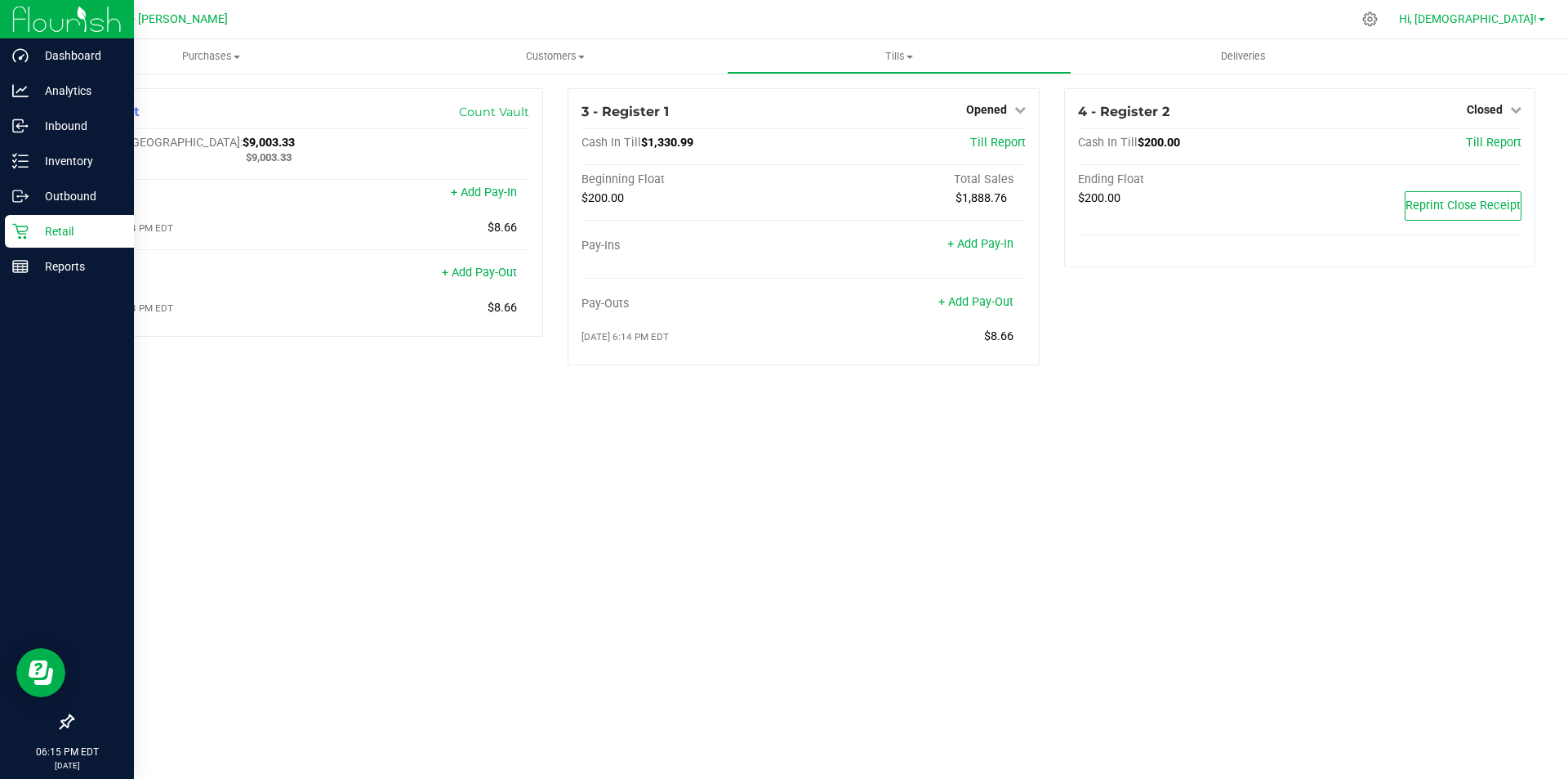
click at [1537, 13] on span "Hi, [DEMOGRAPHIC_DATA]!" at bounding box center [1468, 19] width 138 height 13
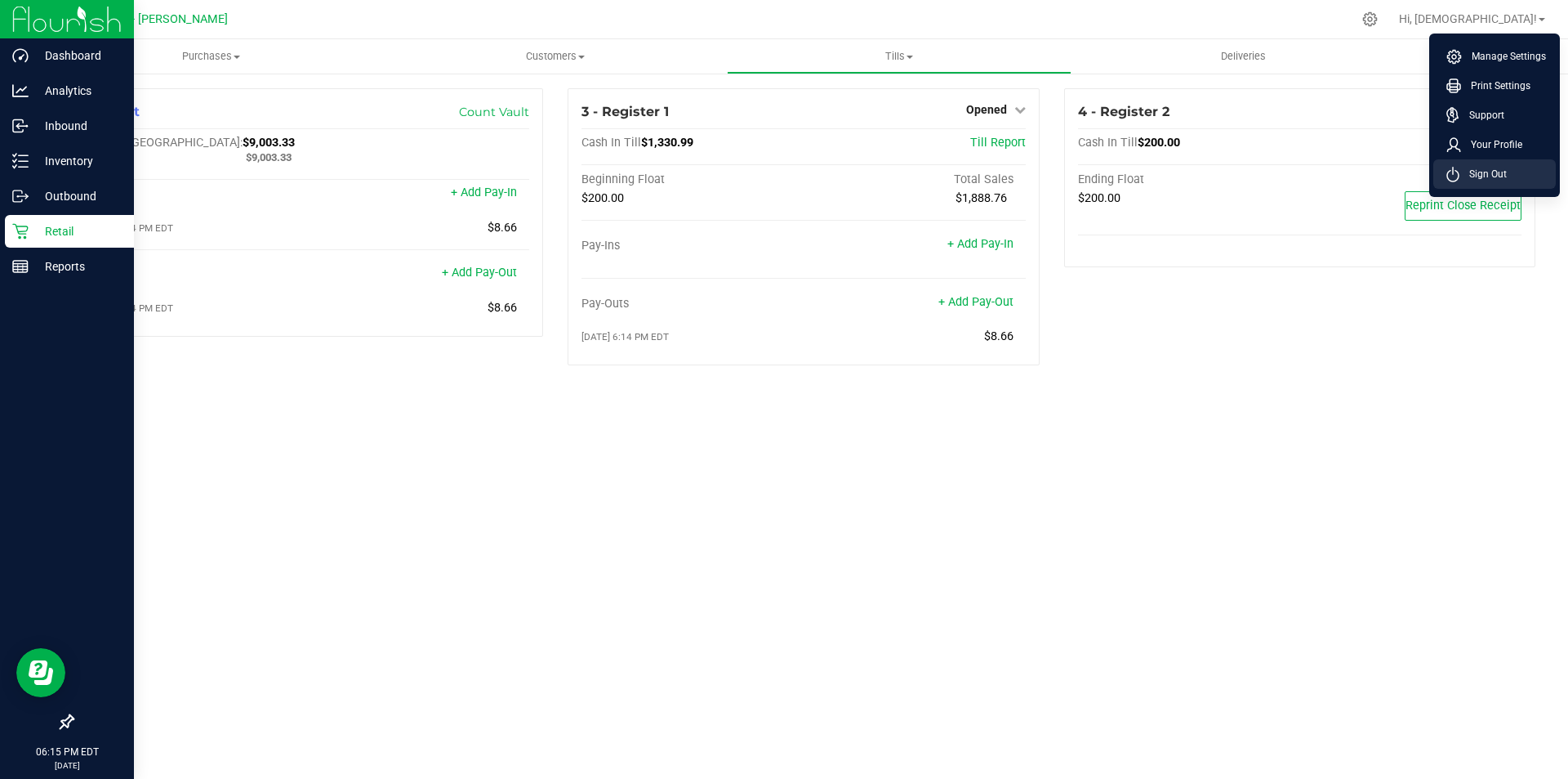
click at [1503, 172] on span "Sign Out" at bounding box center [1483, 174] width 48 height 16
